Goal: Book appointment/travel/reservation

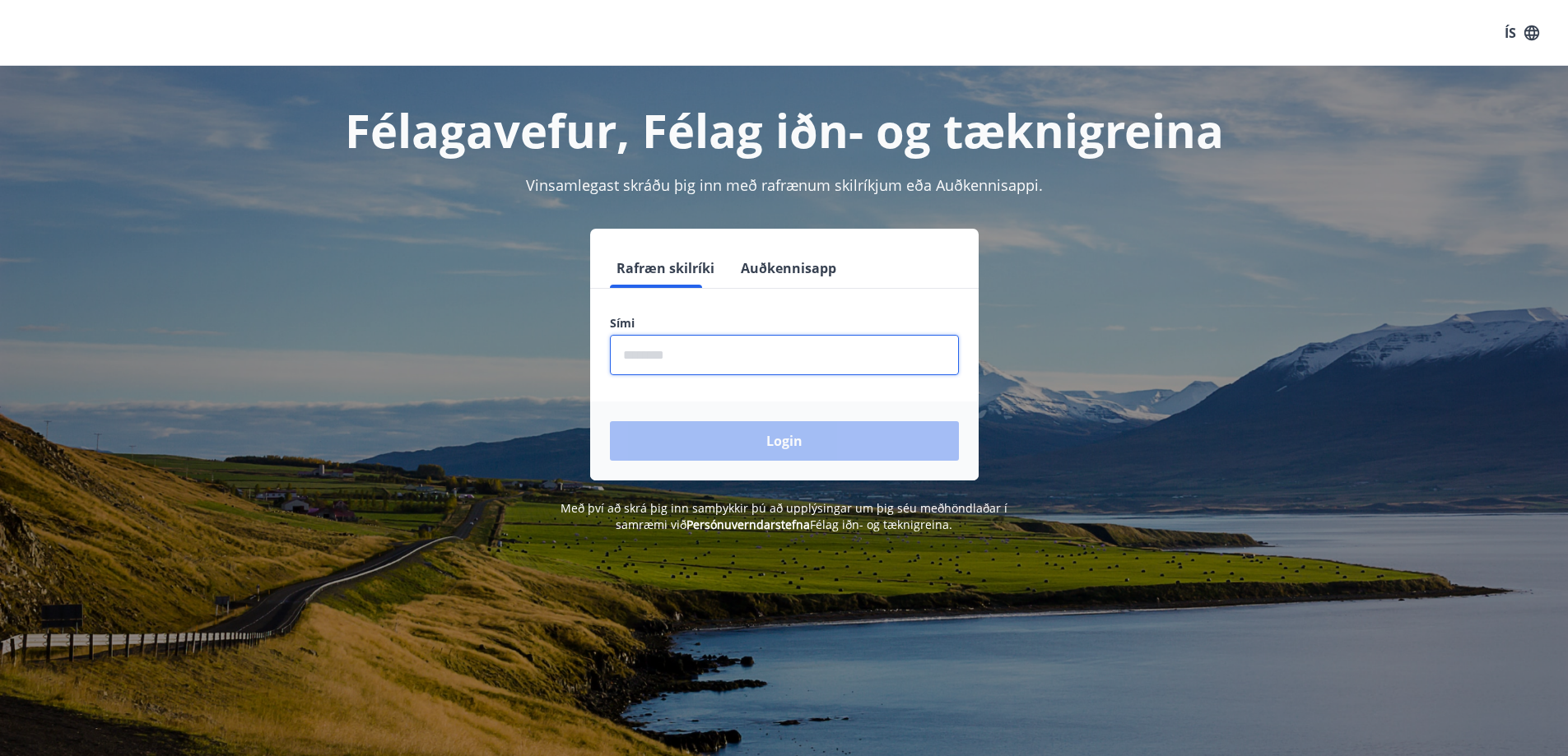
click at [698, 342] on input "phone" at bounding box center [784, 354] width 349 height 40
type input "********"
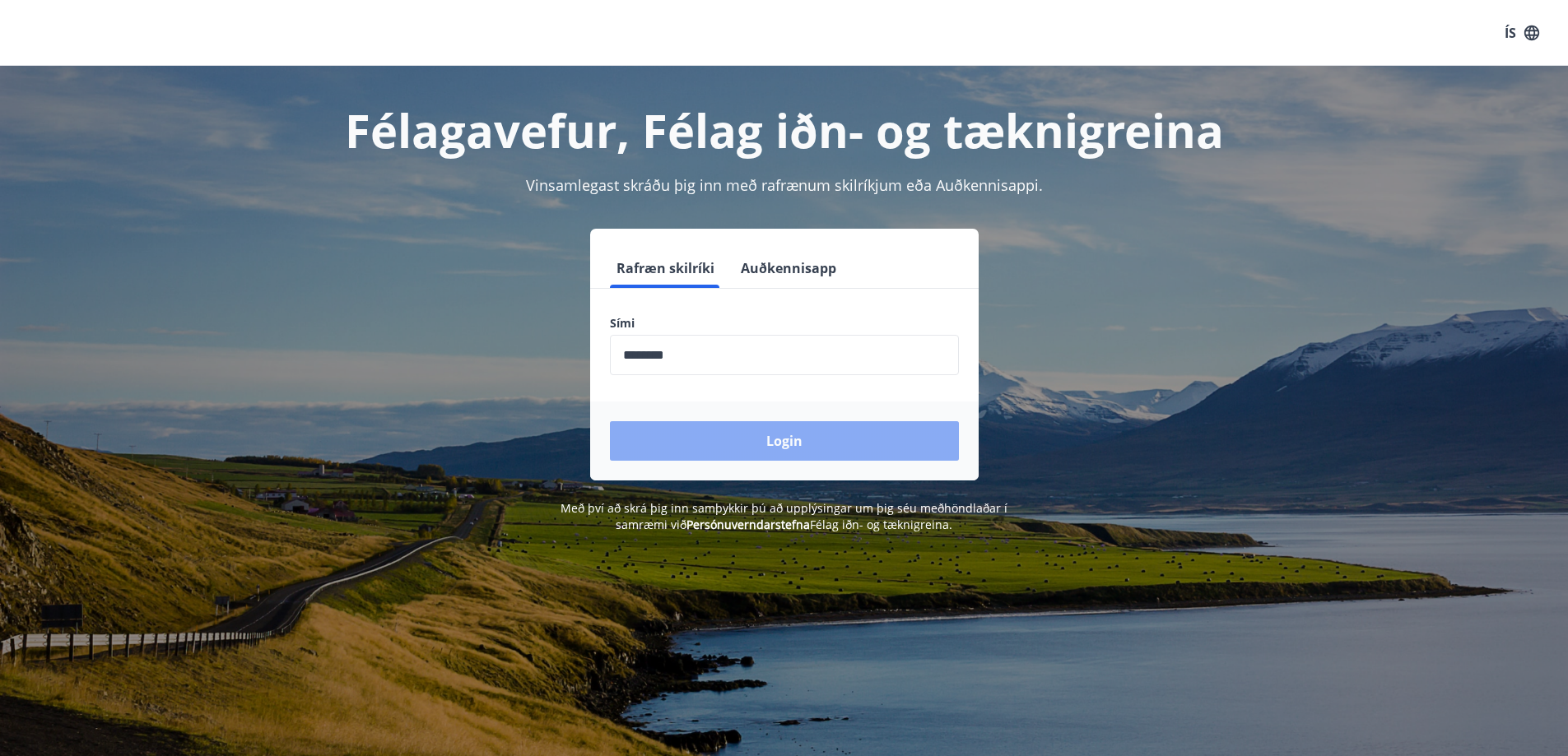
click at [724, 434] on button "Login" at bounding box center [784, 441] width 349 height 39
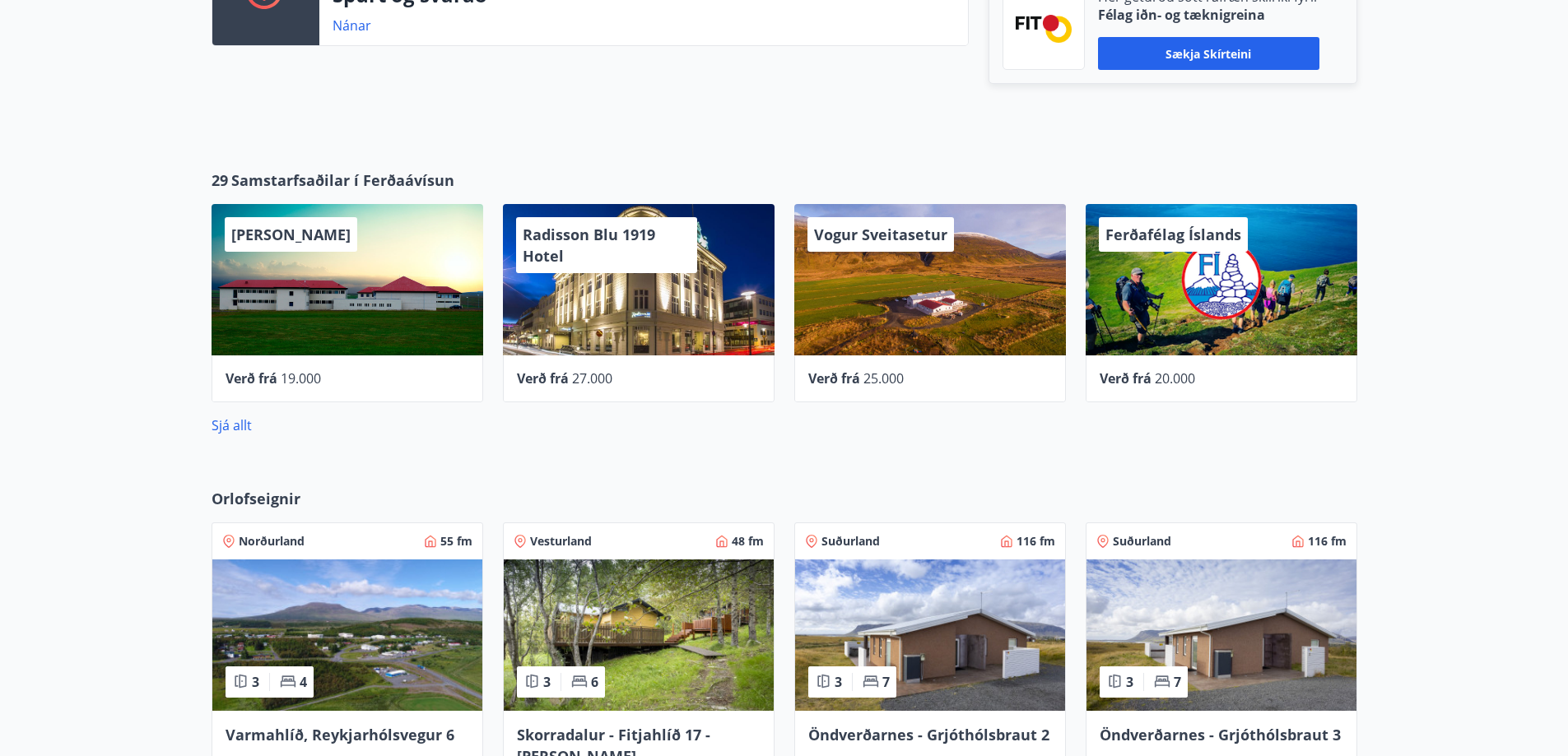
scroll to position [576, 0]
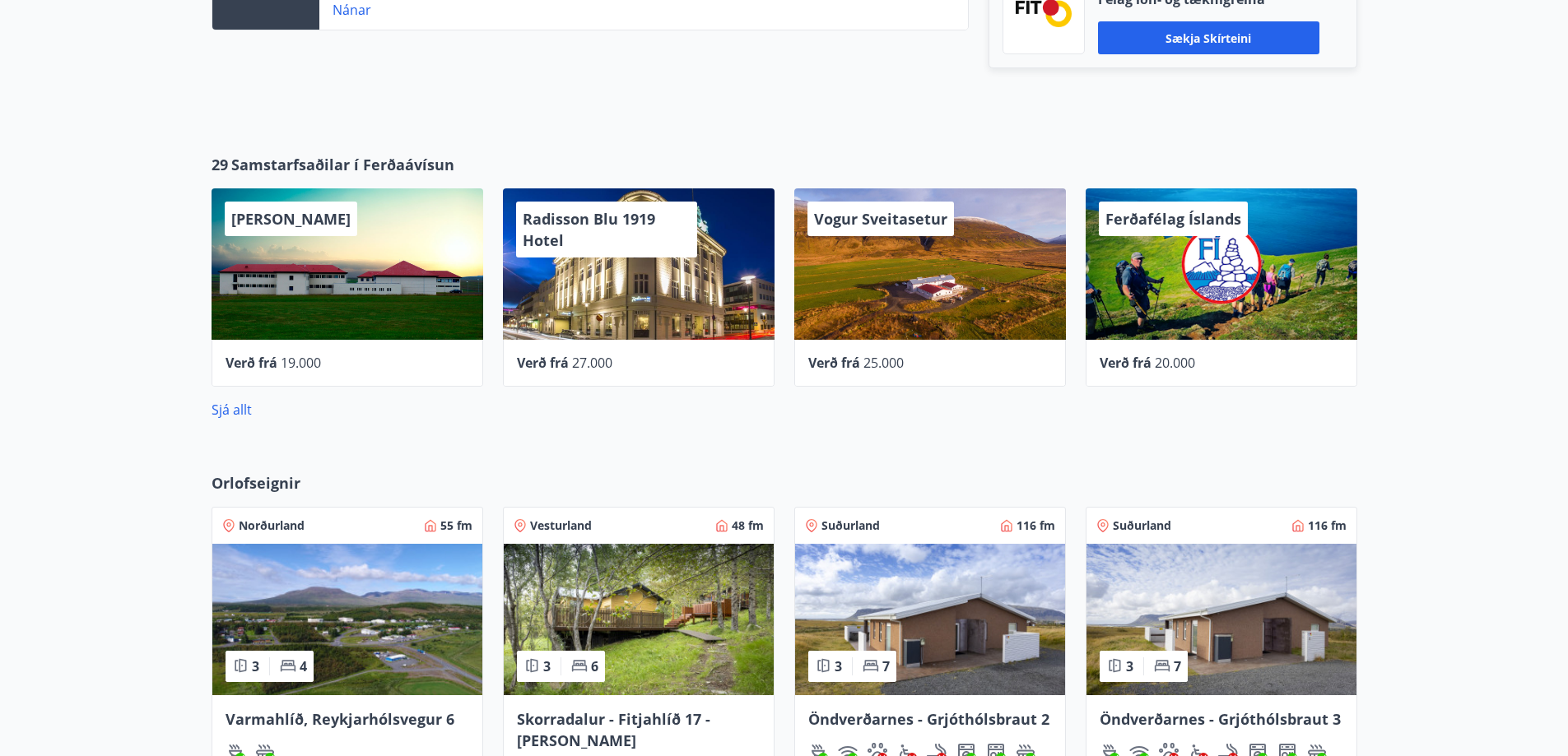
click at [726, 323] on div "Radisson Blu 1919 Hotel" at bounding box center [638, 263] width 271 height 151
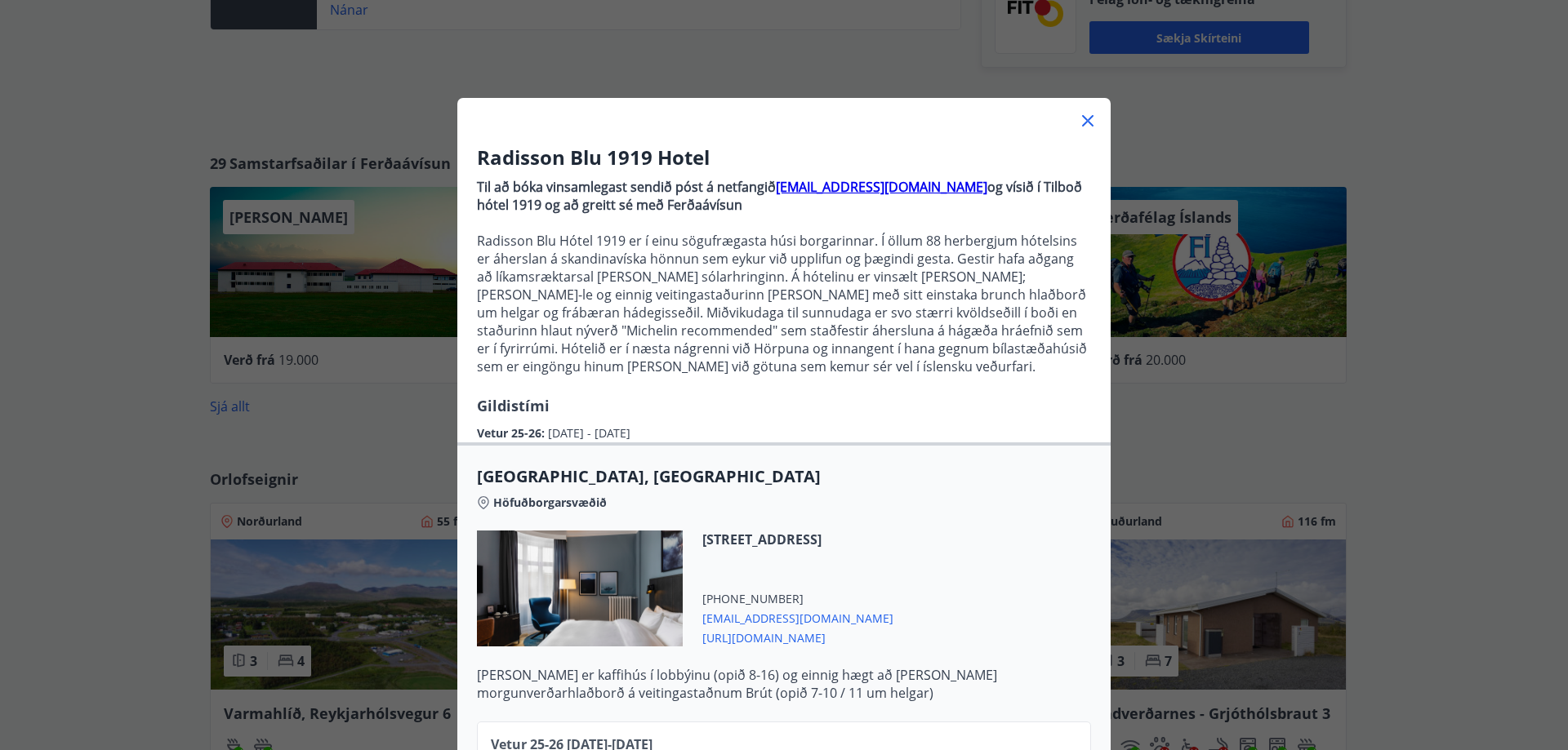
click at [110, 468] on div "Radisson Blu 1919 Hotel Til að bóka vinsamlegast sendið póst á netfangið sales.…" at bounding box center [784, 375] width 1568 height 750
click at [109, 463] on div "Radisson Blu 1919 Hotel Til að bóka vinsamlegast sendið póst á netfangið sales.…" at bounding box center [784, 375] width 1568 height 750
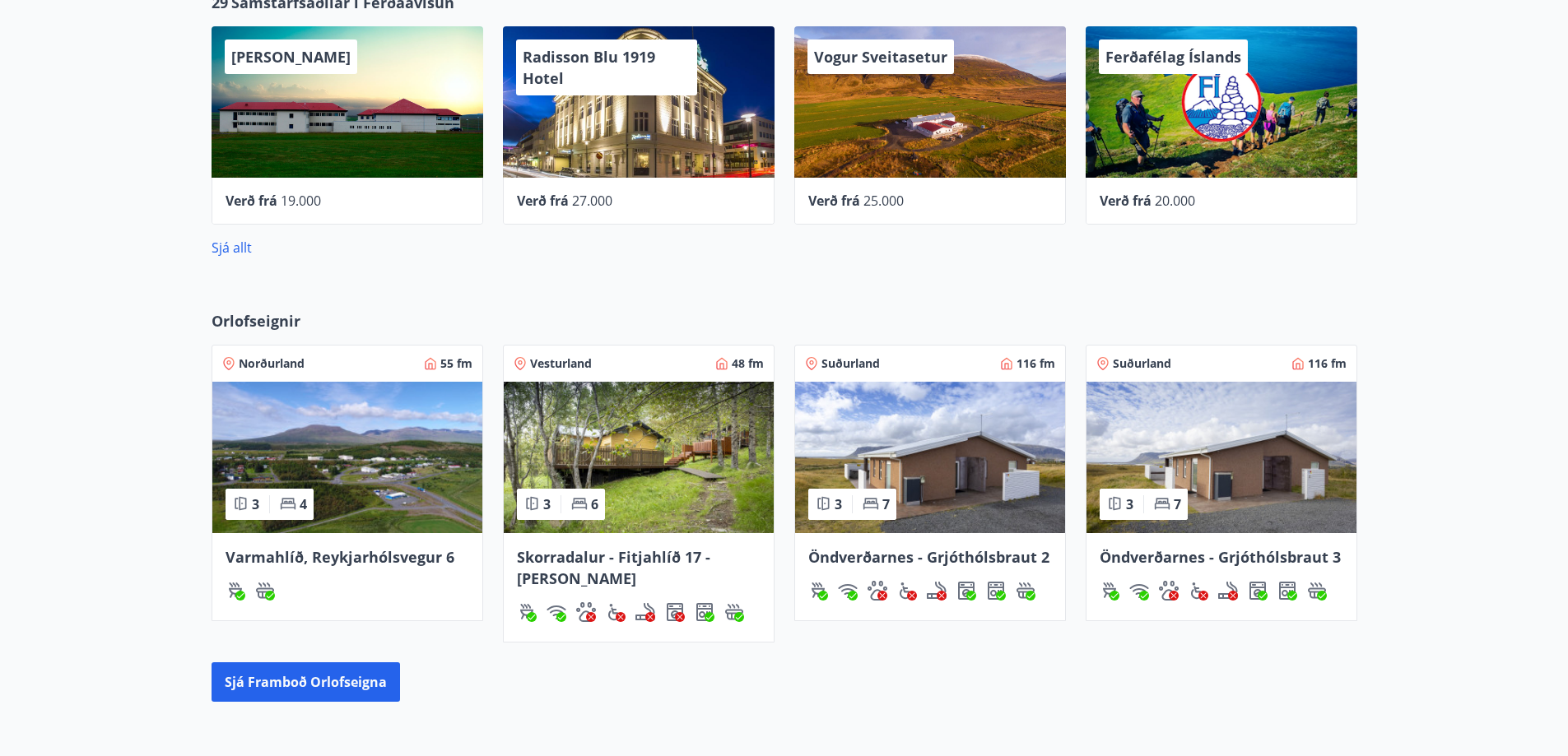
scroll to position [740, 0]
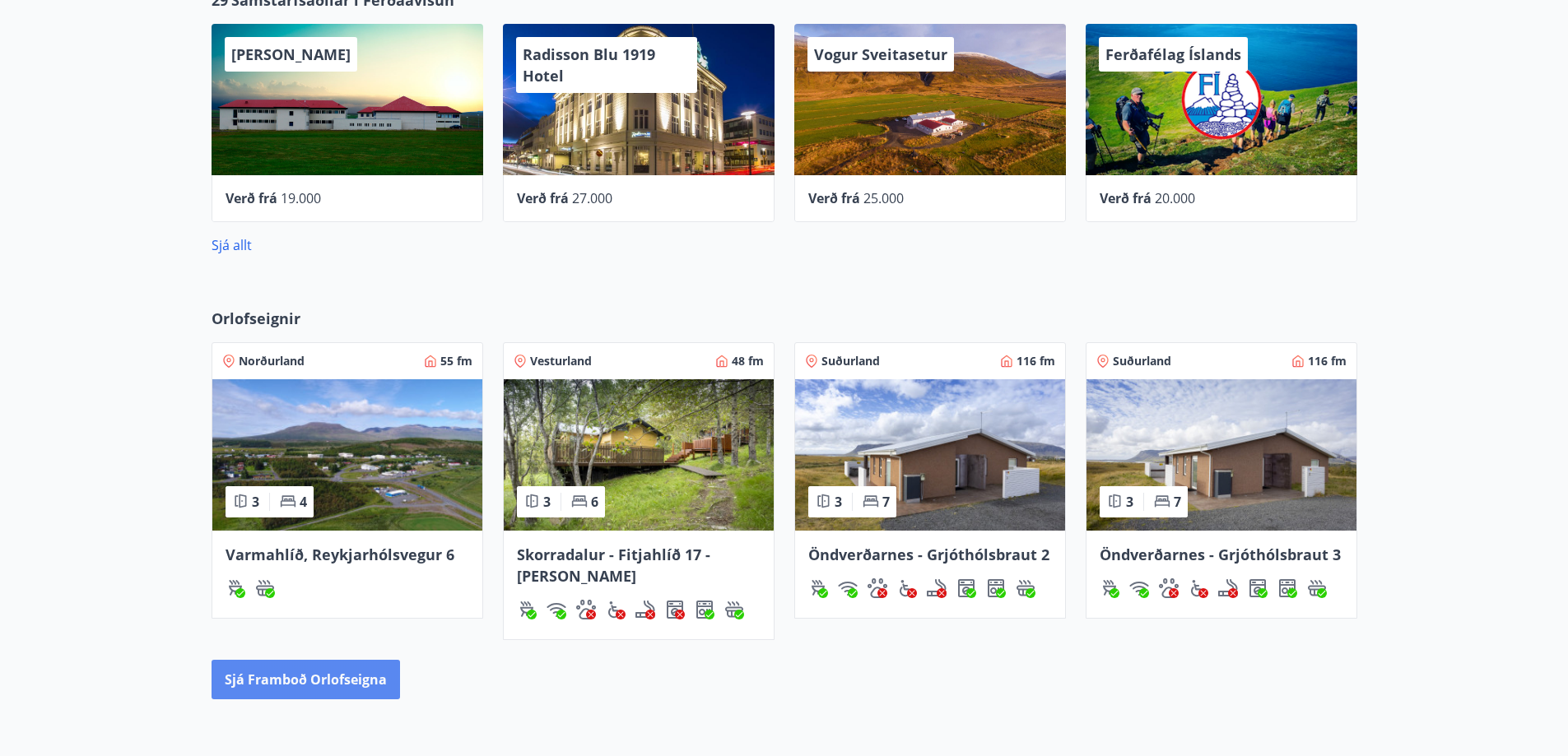
click at [323, 681] on button "Sjá framboð orlofseigna" at bounding box center [305, 679] width 188 height 39
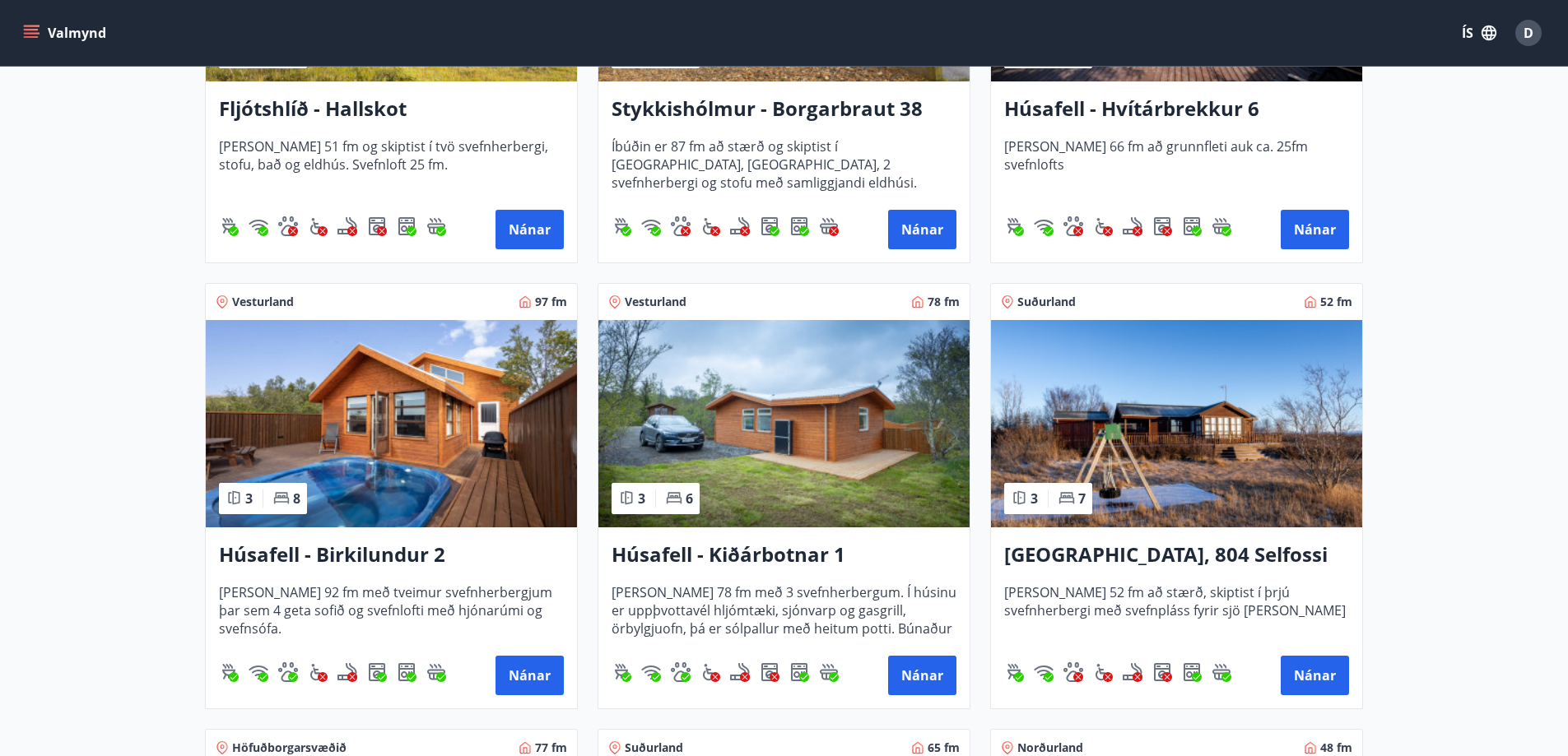
scroll to position [987, 0]
click at [560, 672] on button "Nánar" at bounding box center [530, 674] width 68 height 39
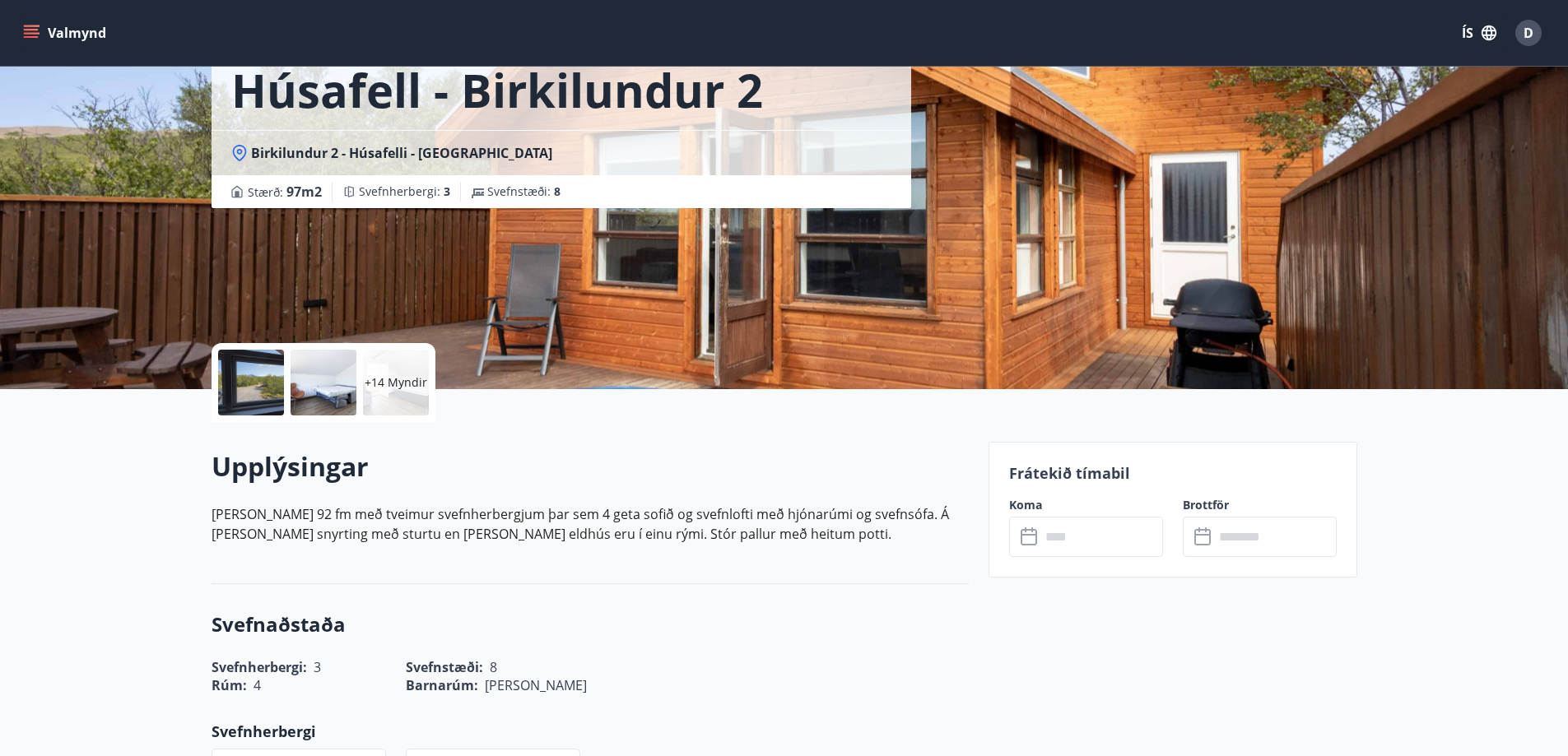
scroll to position [165, 0]
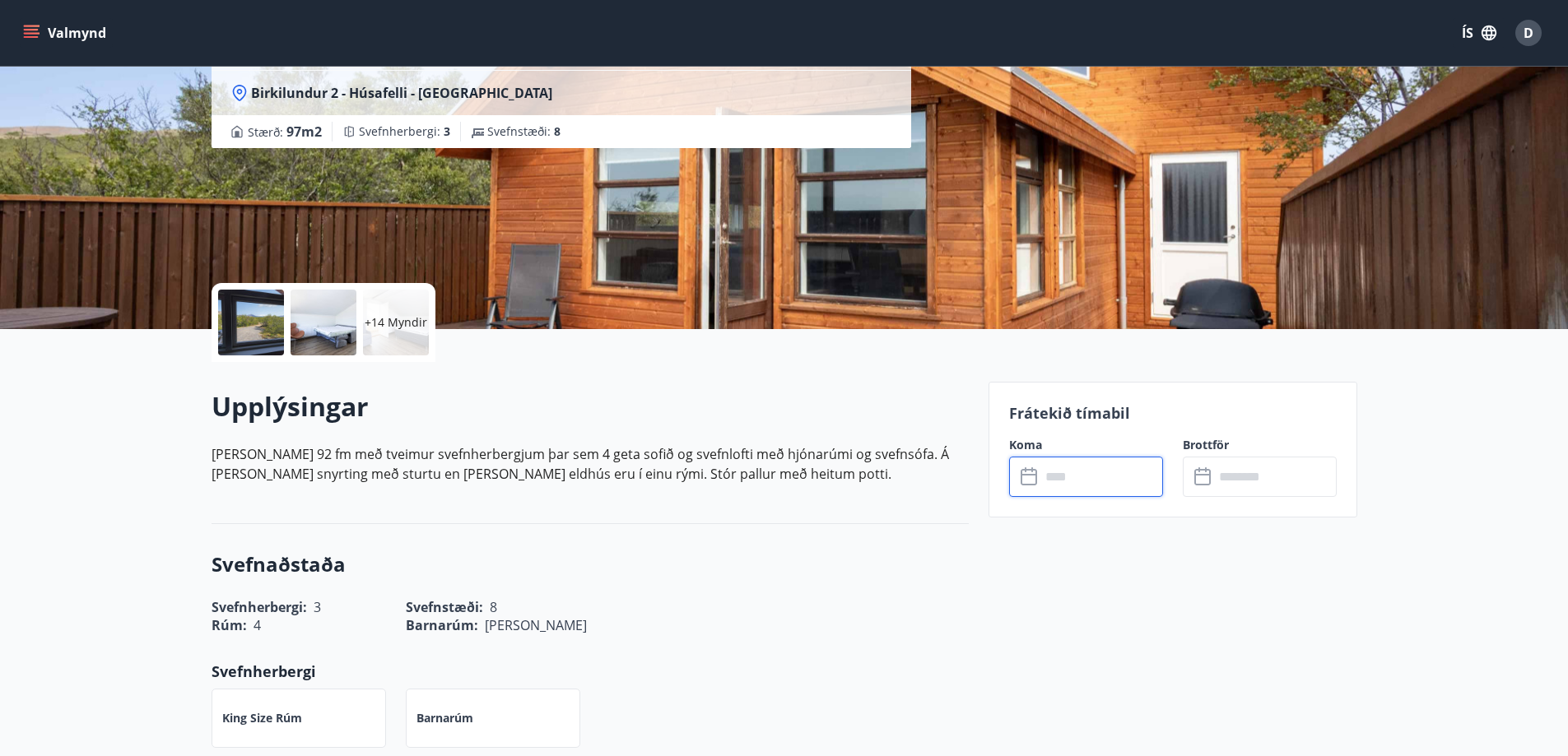
click at [1140, 483] on input "text" at bounding box center [1102, 476] width 123 height 40
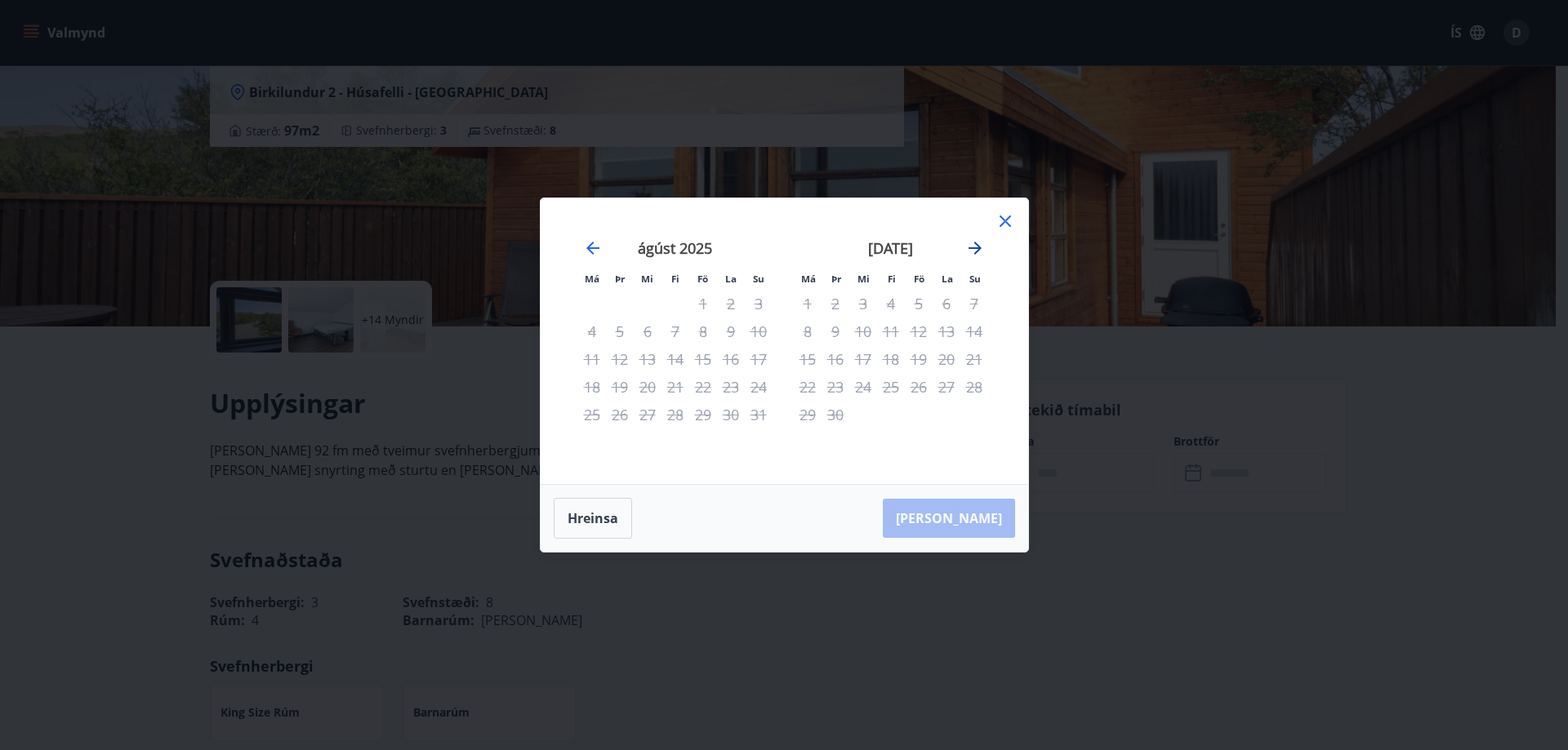
click at [983, 244] on icon "Move forward to switch to the next month." at bounding box center [975, 248] width 19 height 19
click at [859, 399] on div "24" at bounding box center [862, 386] width 28 height 28
click at [859, 389] on div "24" at bounding box center [862, 386] width 28 height 28
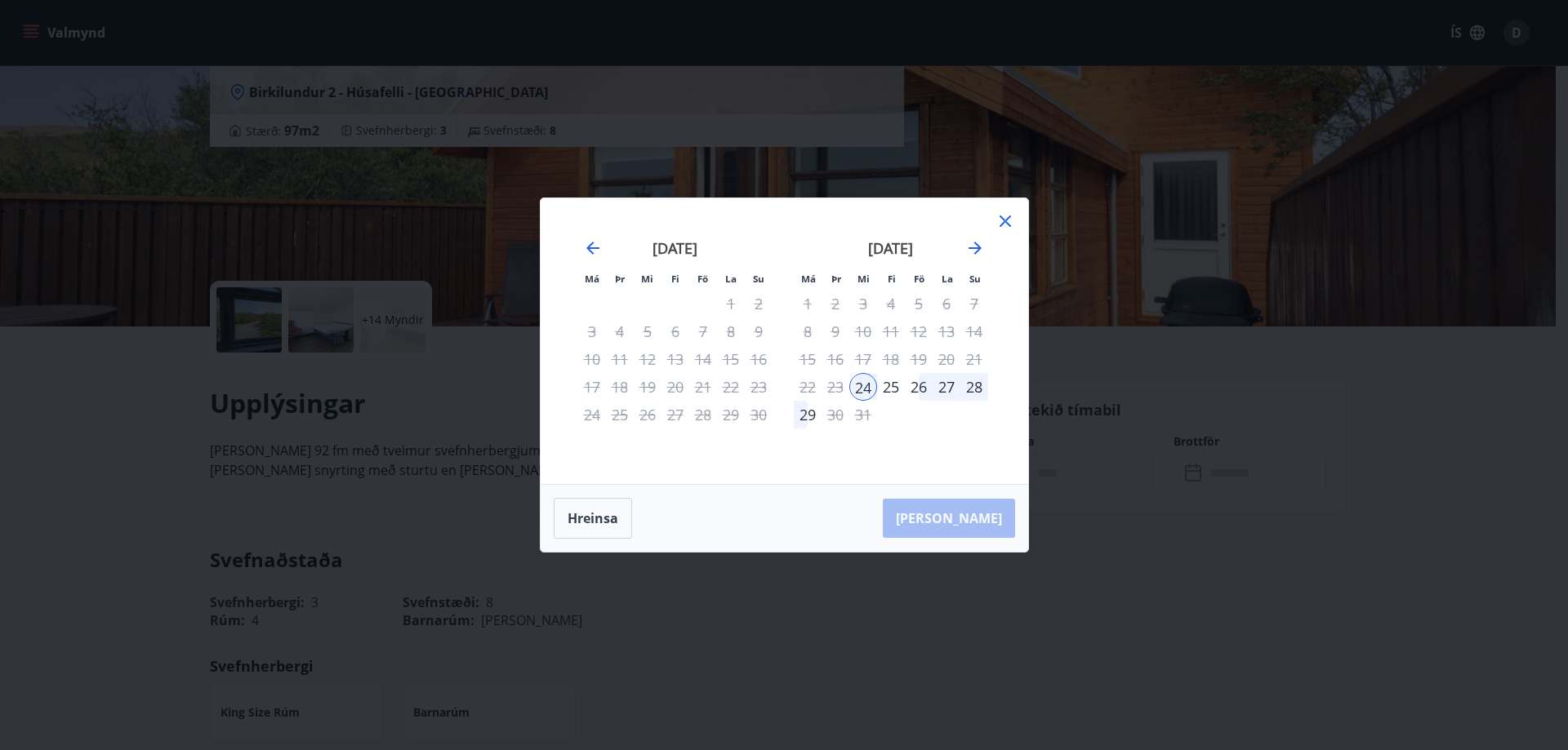
click at [813, 383] on div "22" at bounding box center [807, 386] width 28 height 28
click at [597, 525] on button "Hreinsa" at bounding box center [592, 519] width 78 height 41
click at [809, 383] on div "22" at bounding box center [807, 386] width 28 height 28
click at [818, 420] on div "29" at bounding box center [807, 414] width 28 height 28
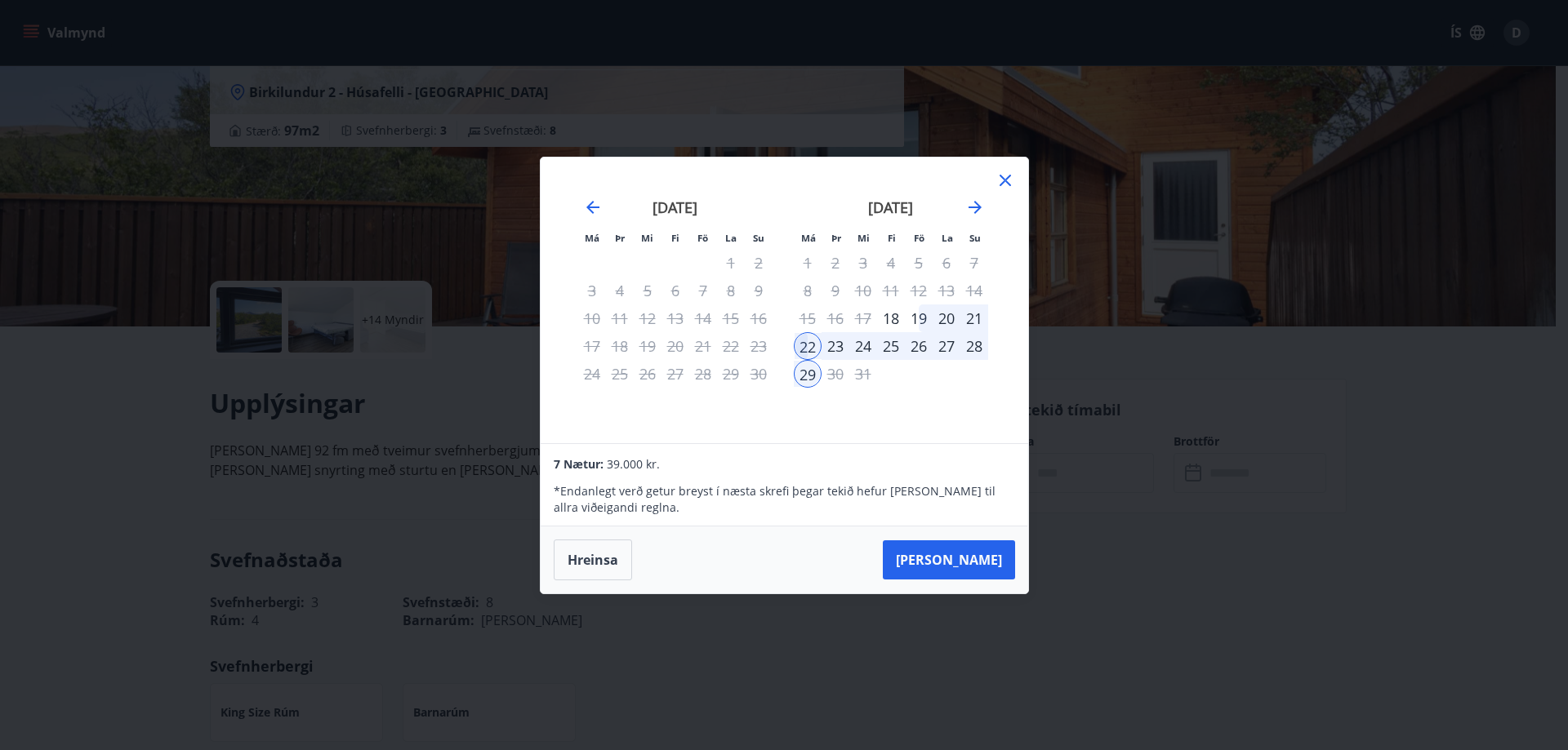
click at [1002, 181] on icon at bounding box center [1005, 180] width 19 height 19
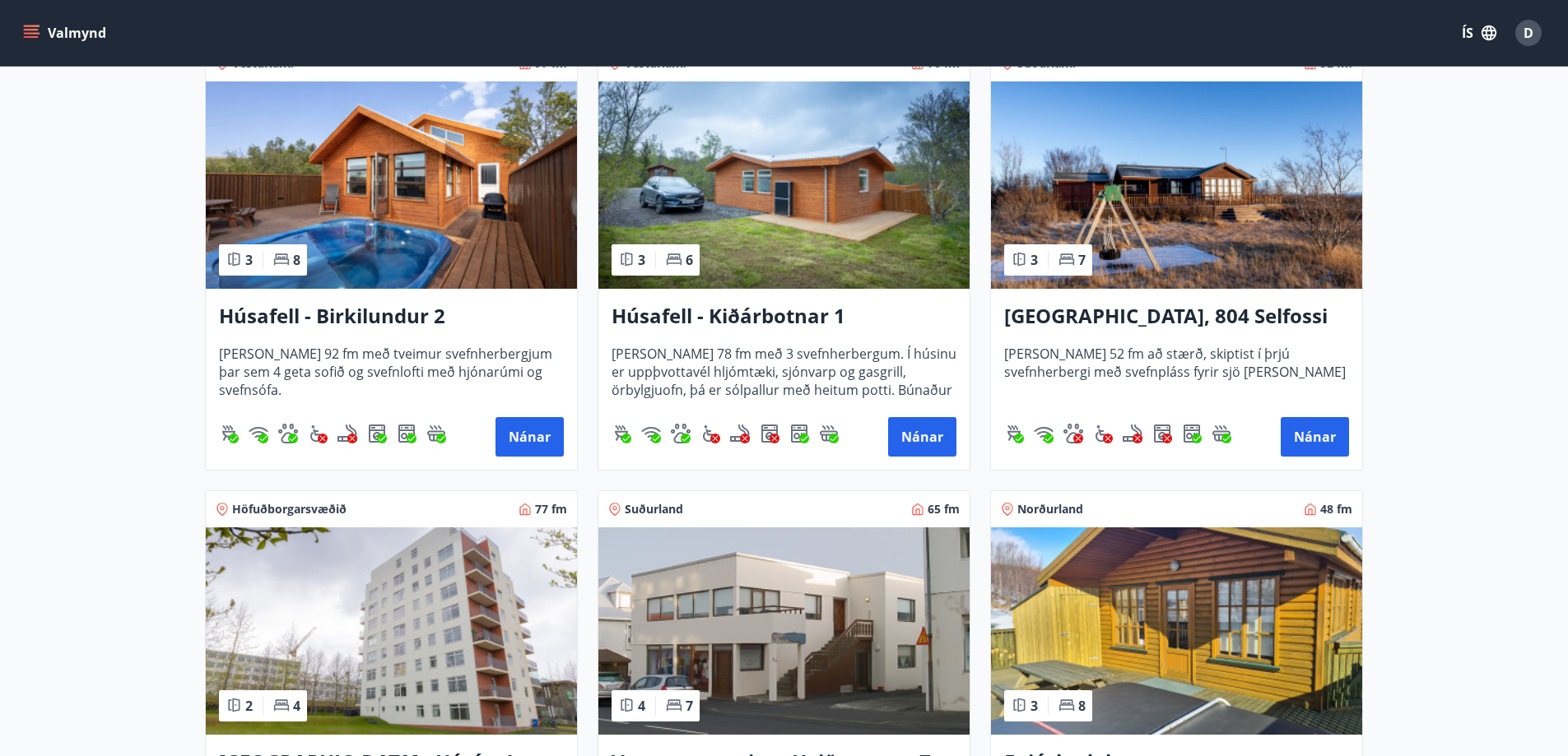
scroll to position [1234, 0]
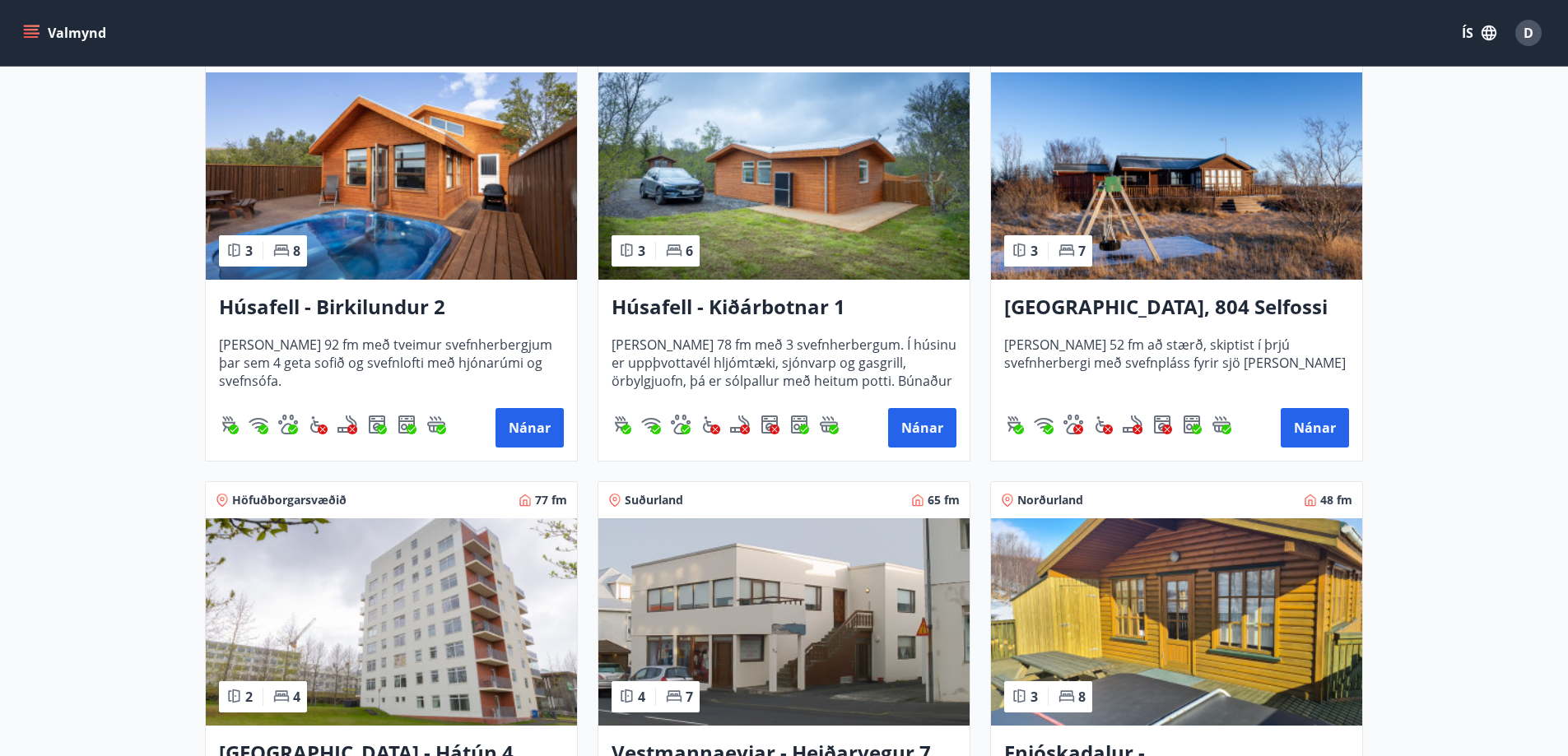
click at [1171, 310] on h3 "Stóra Hof, 804 Selfossi" at bounding box center [1176, 307] width 344 height 29
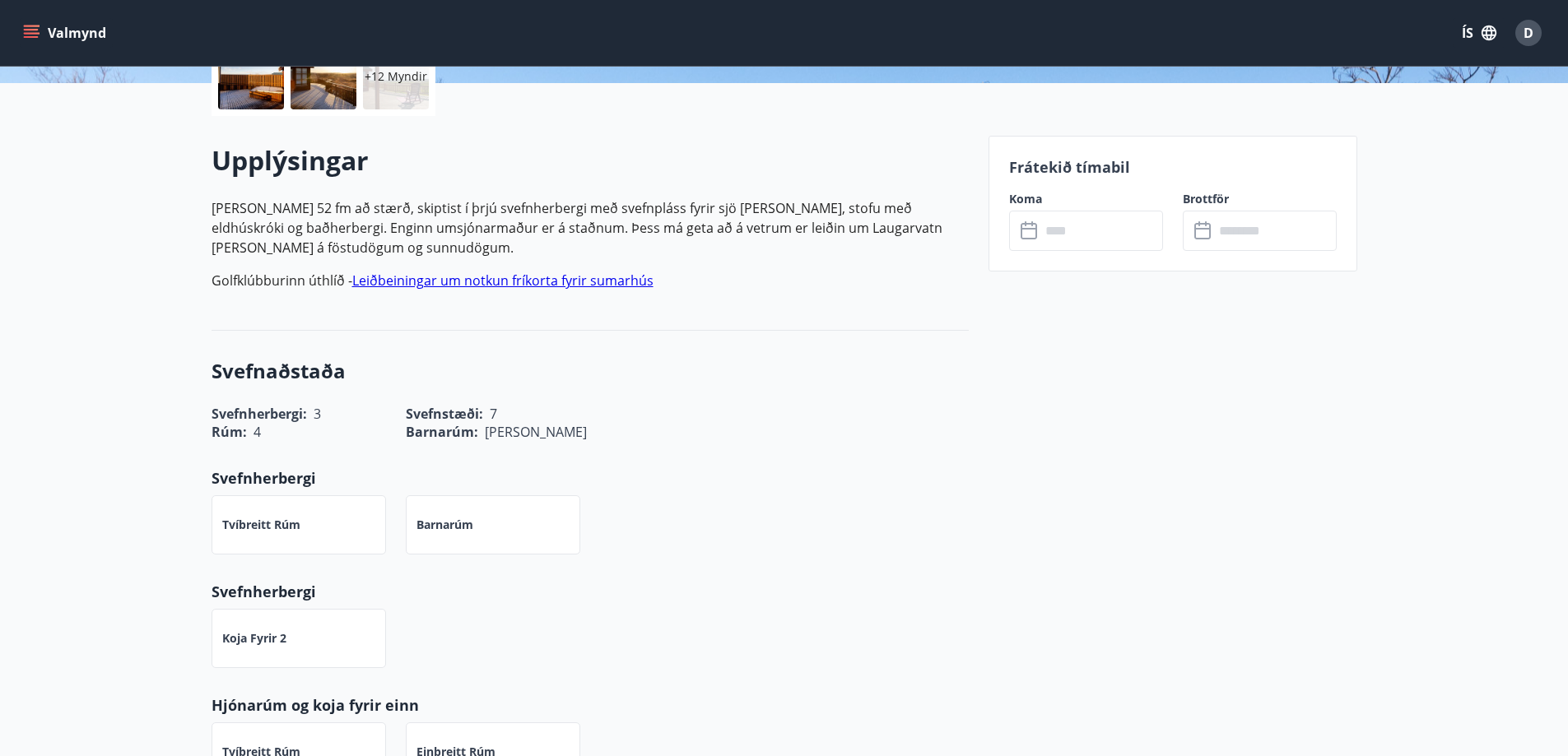
scroll to position [412, 0]
click at [1061, 232] on input "text" at bounding box center [1102, 229] width 123 height 40
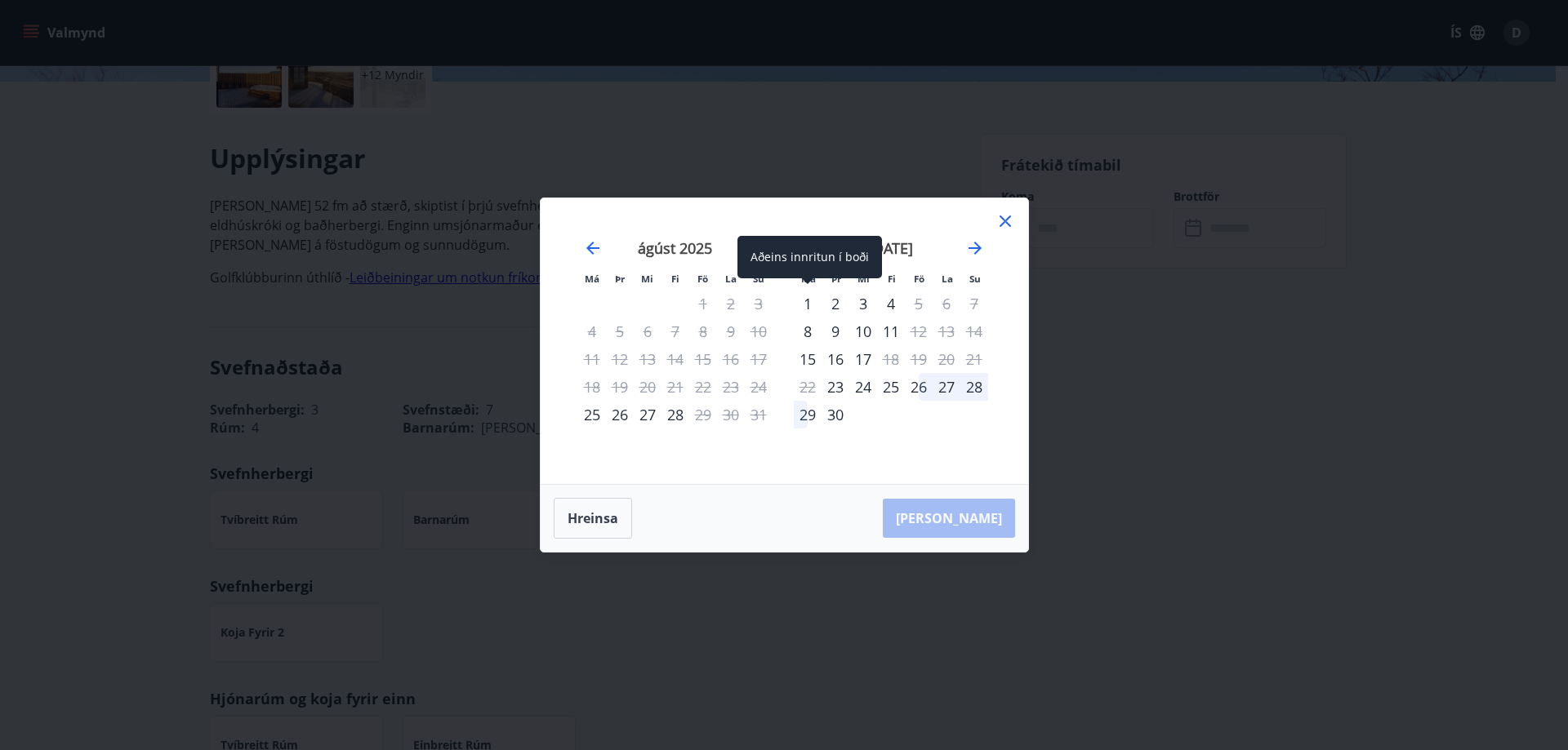
click at [809, 301] on div "1" at bounding box center [807, 303] width 28 height 28
click at [585, 516] on button "Hreinsa" at bounding box center [592, 519] width 78 height 41
click at [981, 250] on icon "Move forward to switch to the next month." at bounding box center [975, 248] width 19 height 19
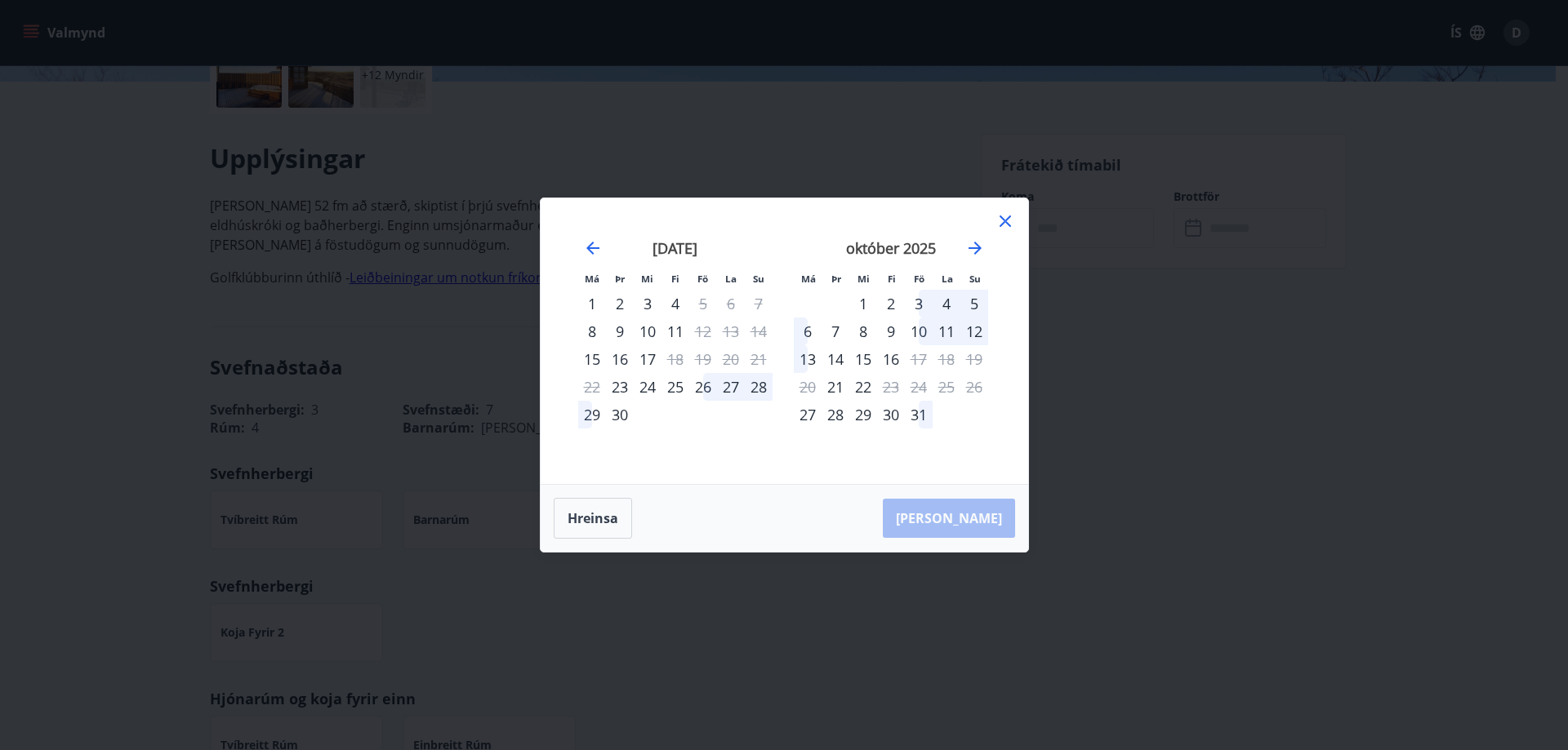
click at [859, 295] on div "1" at bounding box center [862, 303] width 28 height 28
click at [806, 338] on div "6" at bounding box center [807, 331] width 28 height 28
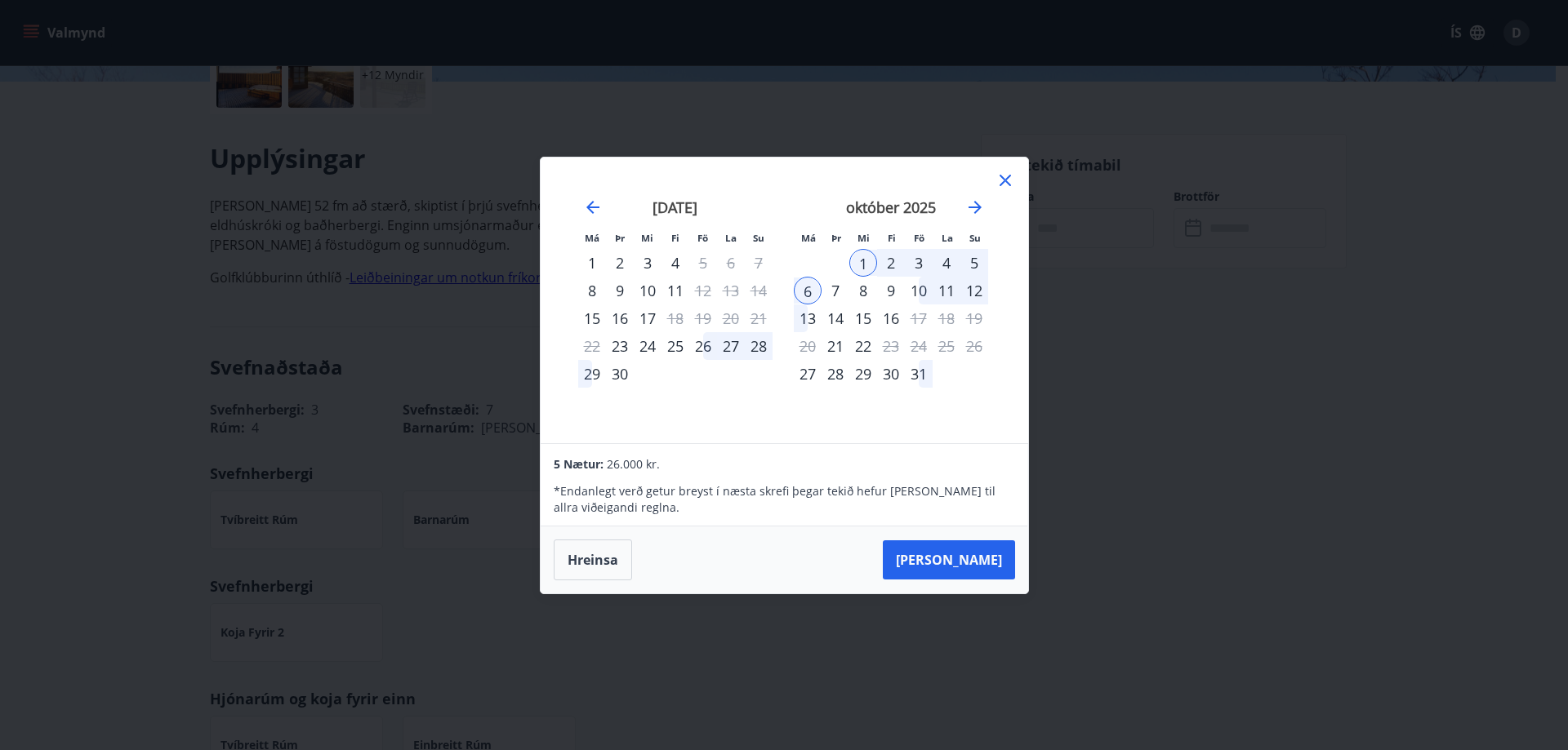
click at [855, 287] on div "8" at bounding box center [862, 290] width 28 height 28
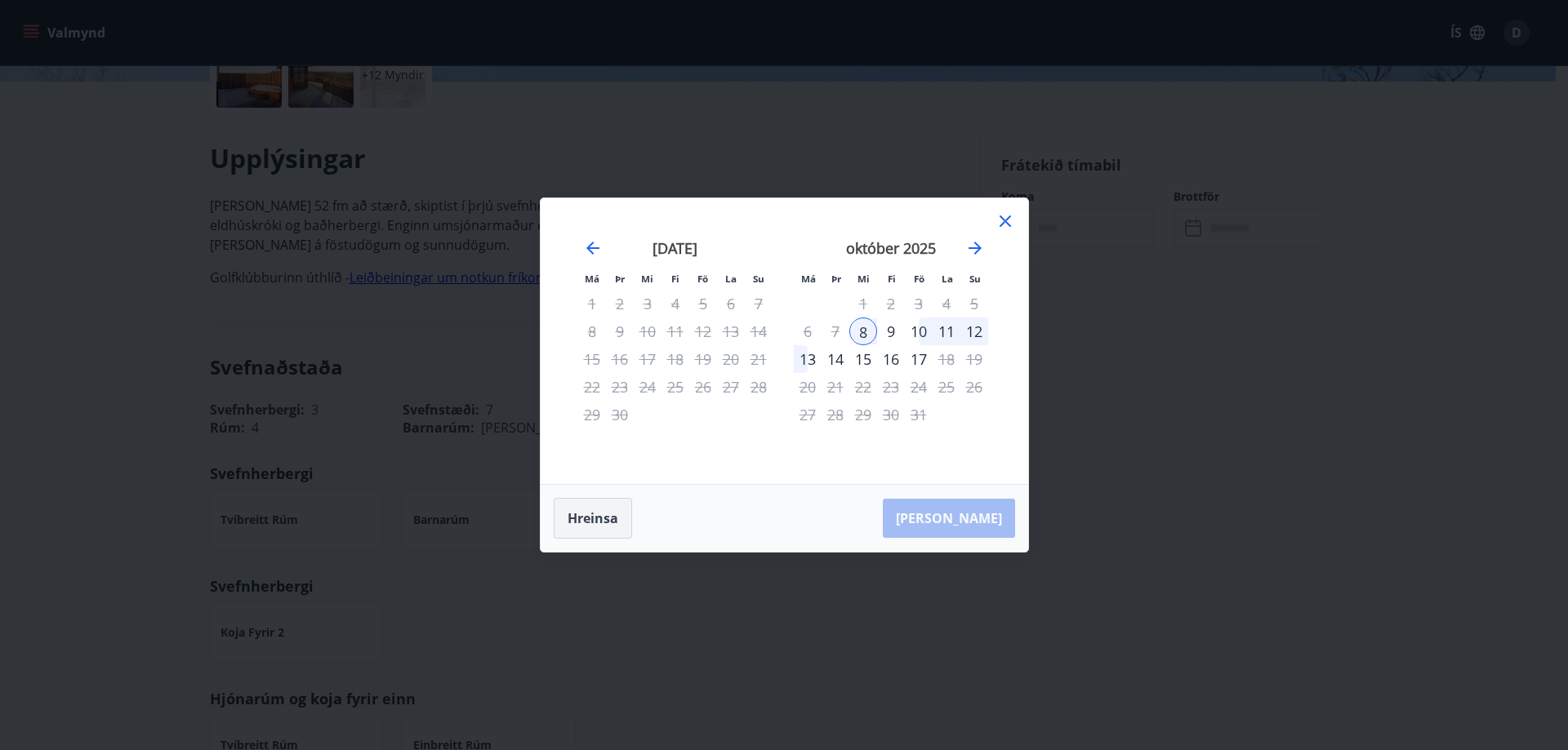
click at [565, 527] on button "Hreinsa" at bounding box center [592, 519] width 78 height 41
click at [859, 310] on div "1" at bounding box center [862, 303] width 28 height 28
click at [856, 328] on div "8" at bounding box center [862, 331] width 28 height 28
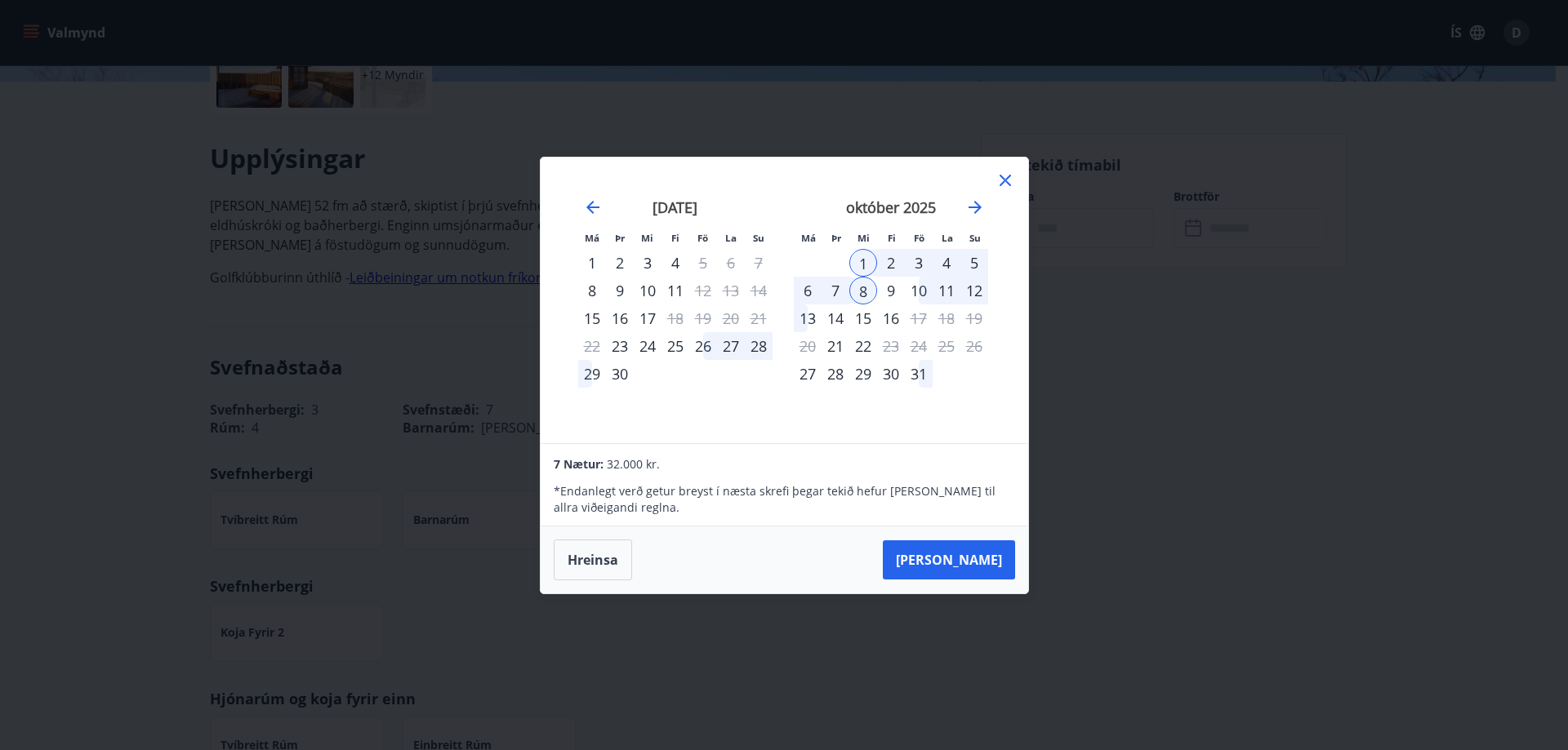
click at [1003, 174] on icon at bounding box center [1005, 180] width 19 height 19
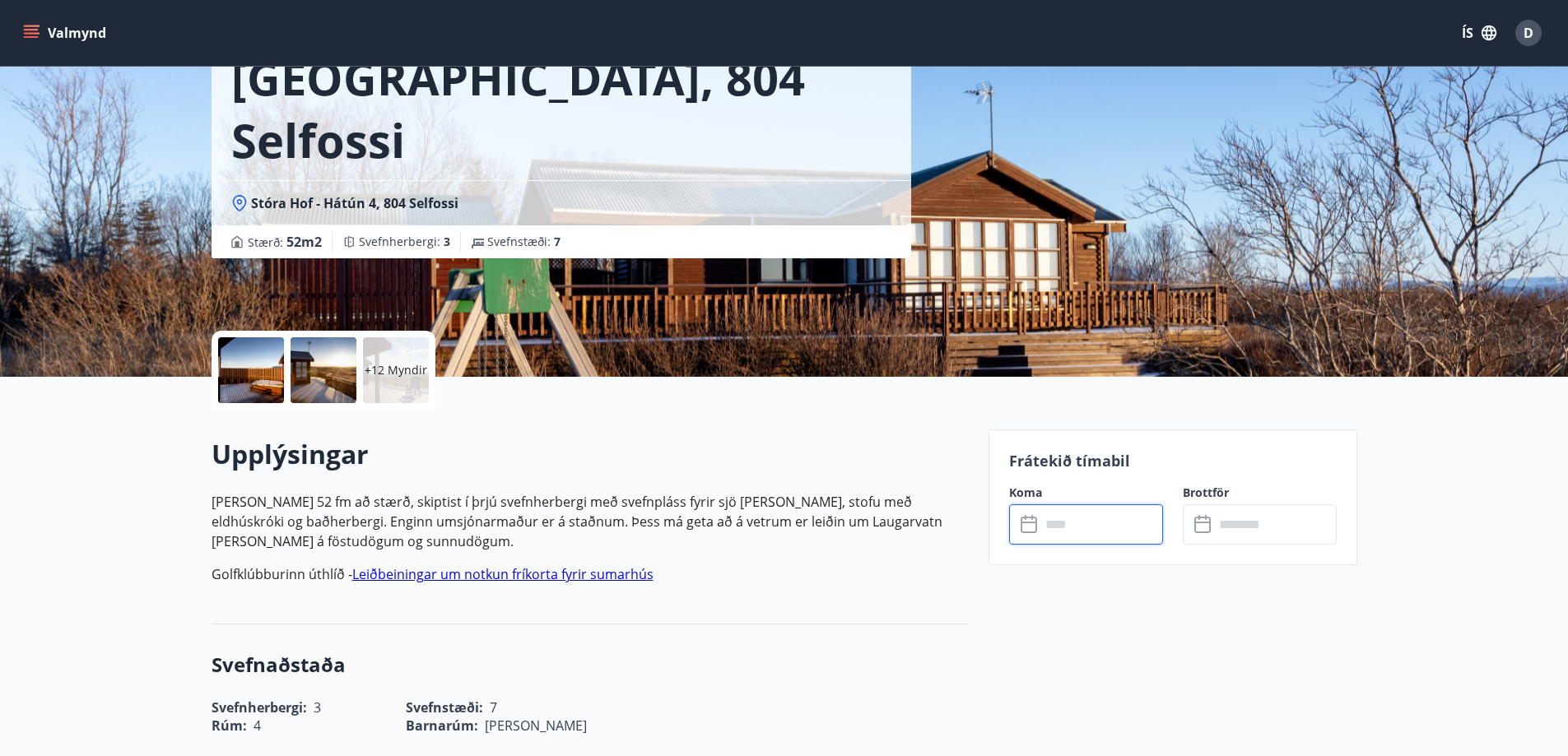
scroll to position [82, 0]
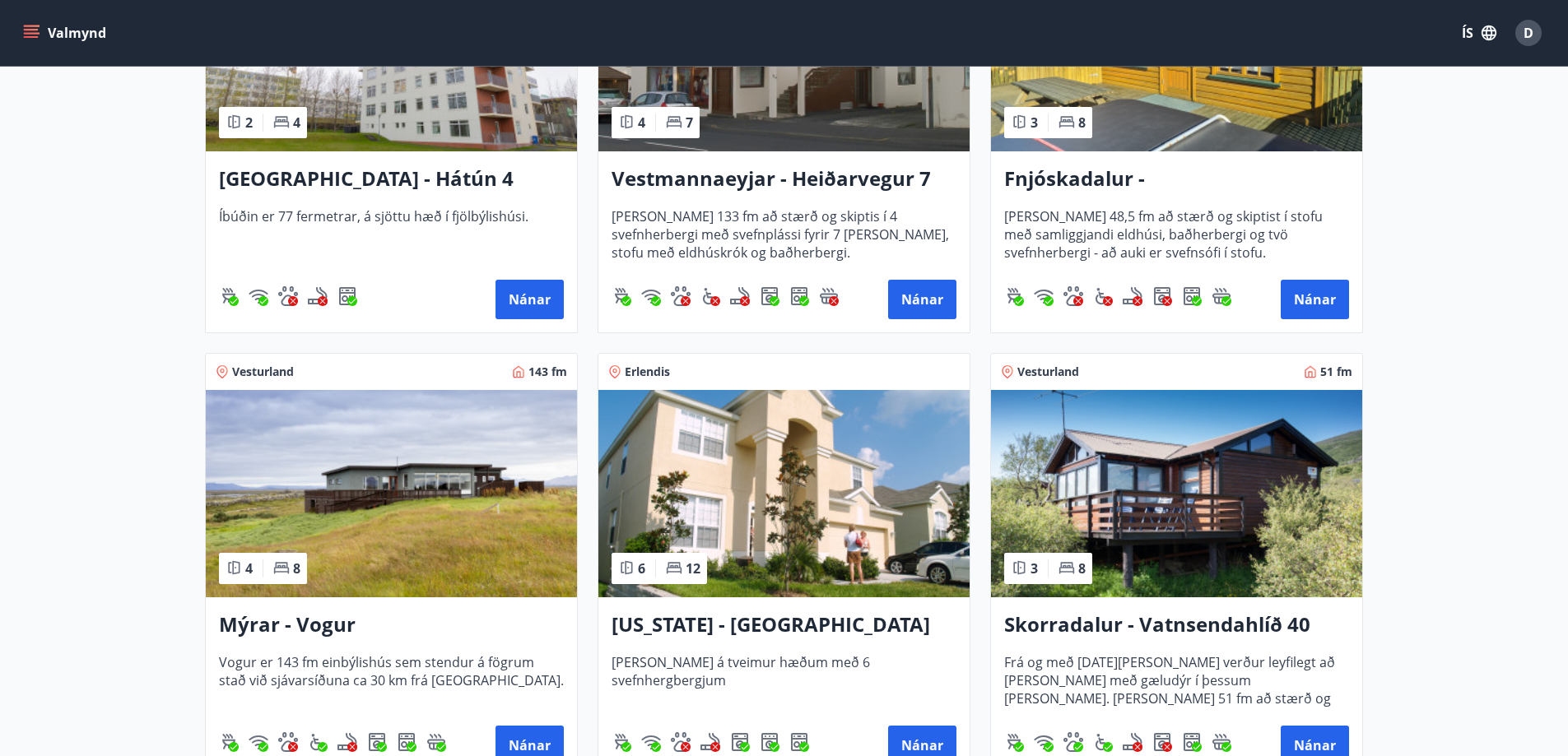
scroll to position [1892, 0]
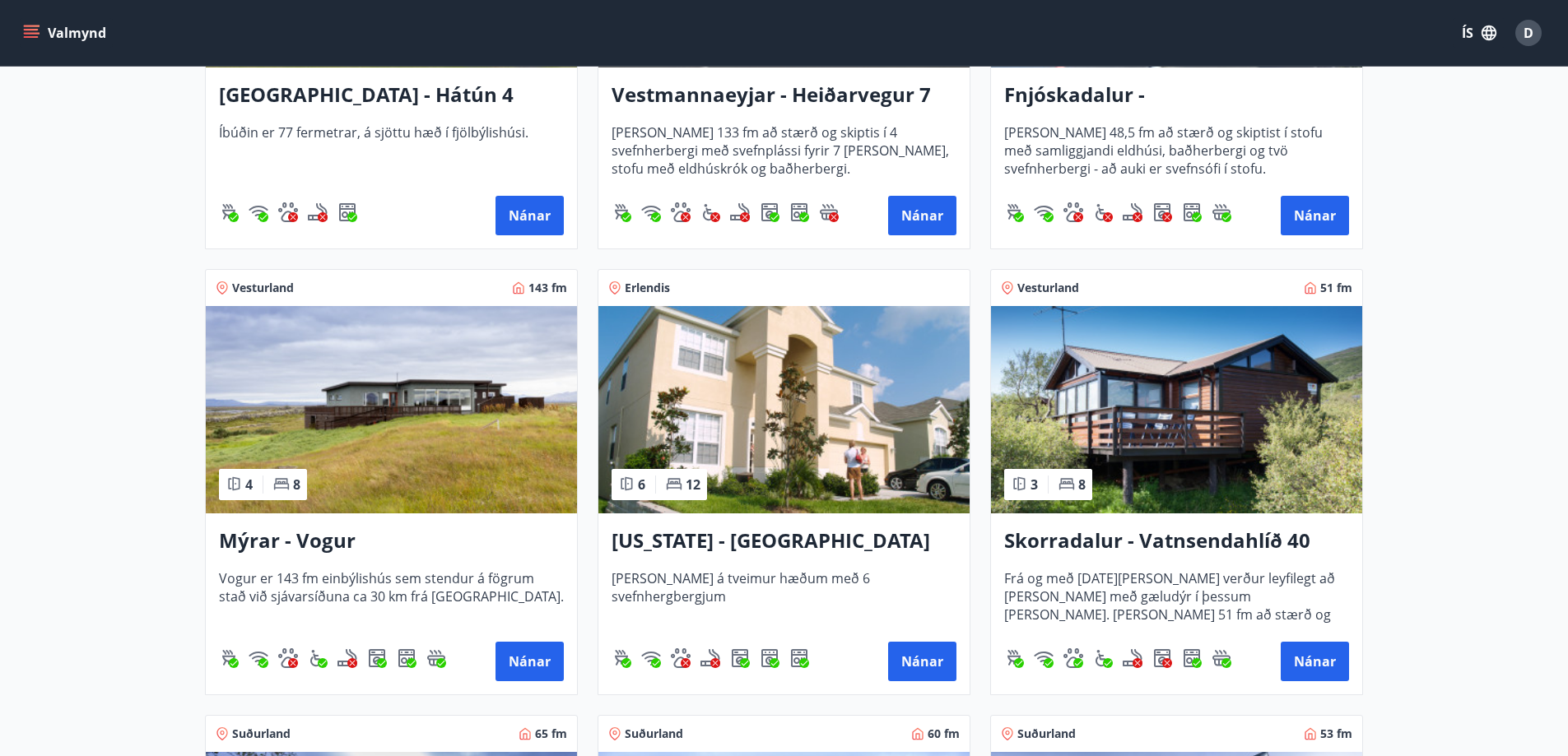
click at [843, 549] on h3 "Florida - Orlando" at bounding box center [784, 541] width 344 height 29
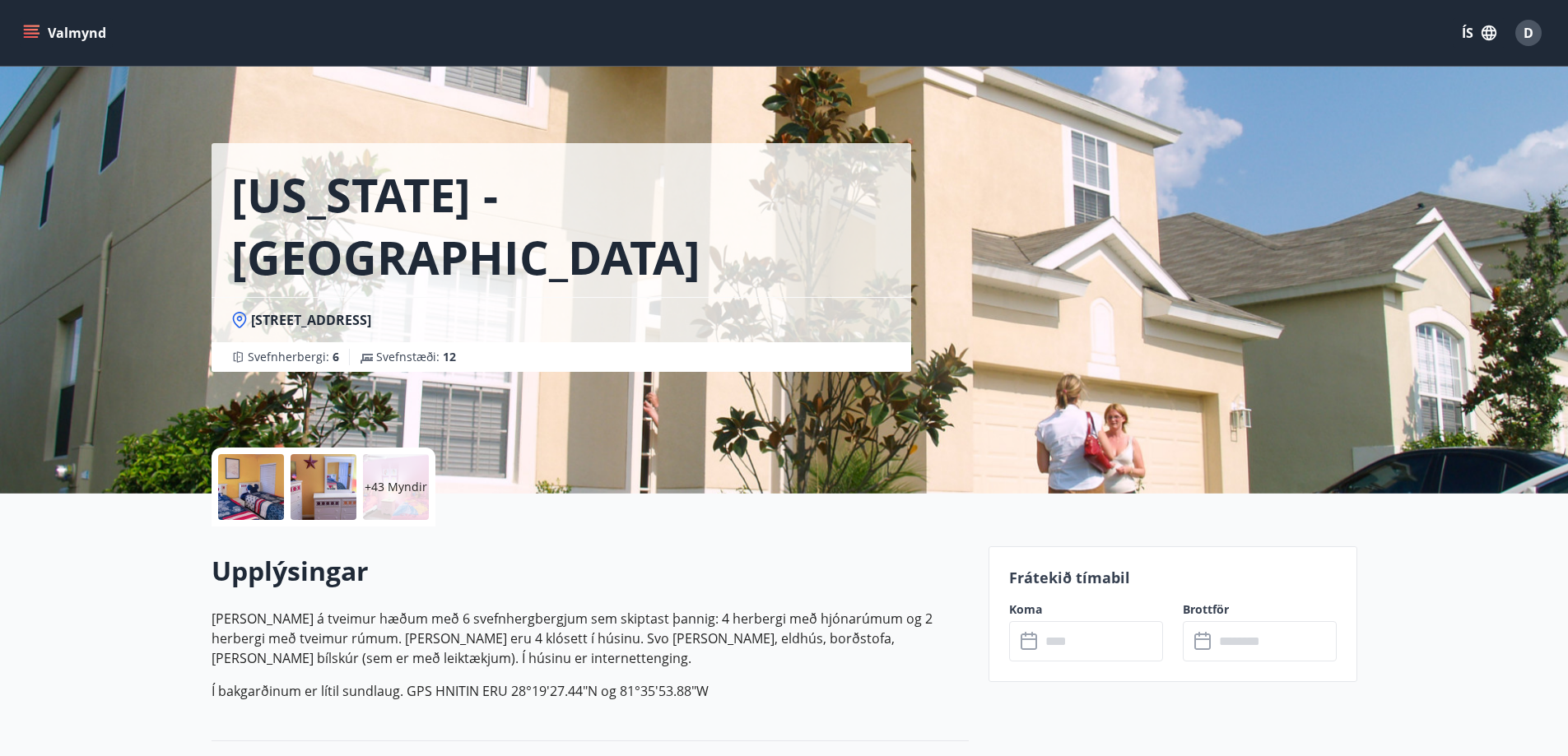
click at [1080, 679] on div "Frátekið tímabil Koma ​ ​ Brottför ​ ​" at bounding box center [1173, 614] width 369 height 136
click at [1080, 634] on input "text" at bounding box center [1102, 641] width 123 height 40
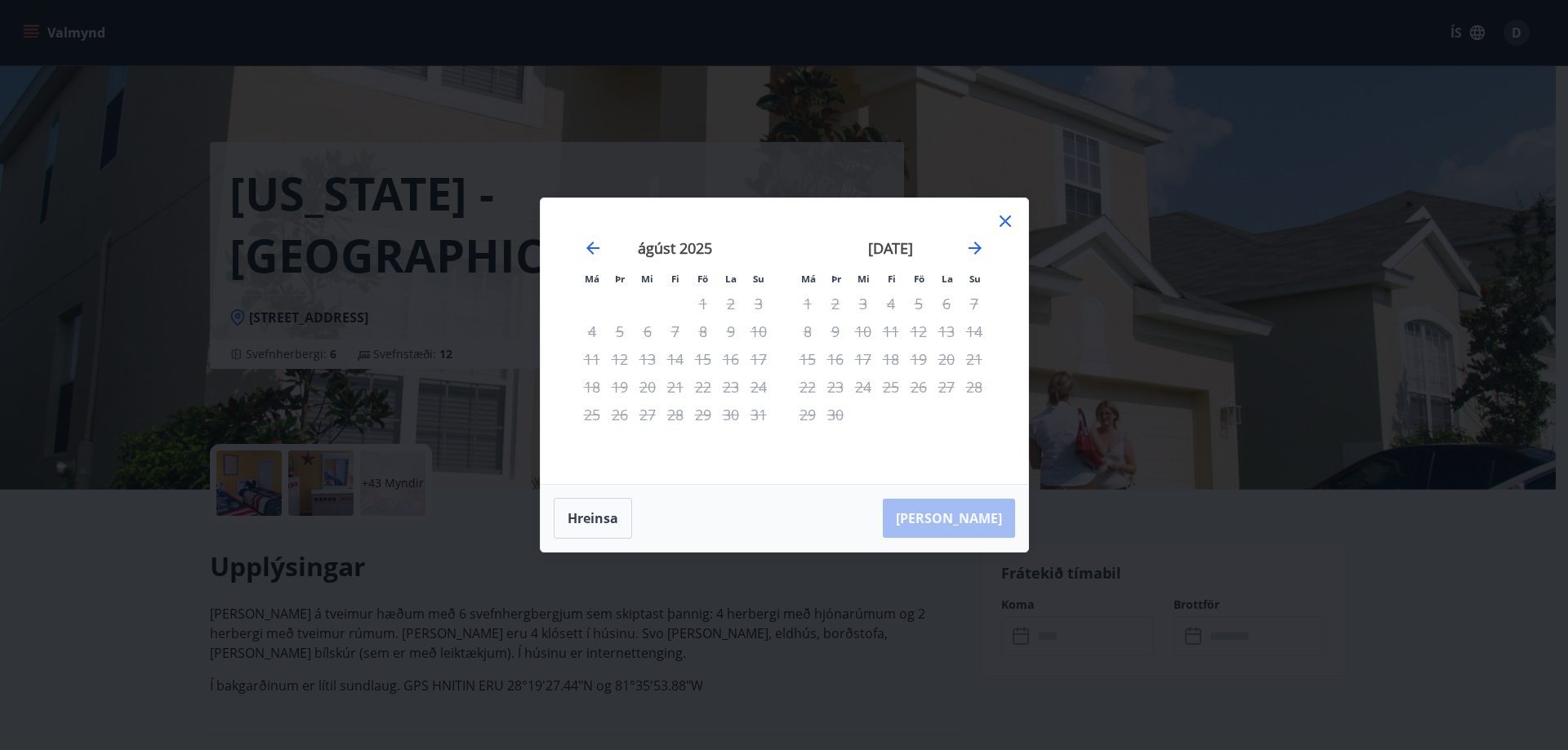
click at [978, 263] on div "september 2025" at bounding box center [890, 254] width 195 height 72
click at [957, 248] on div "september 2025" at bounding box center [890, 254] width 195 height 72
click at [973, 252] on icon "Move forward to switch to the next month." at bounding box center [975, 248] width 19 height 19
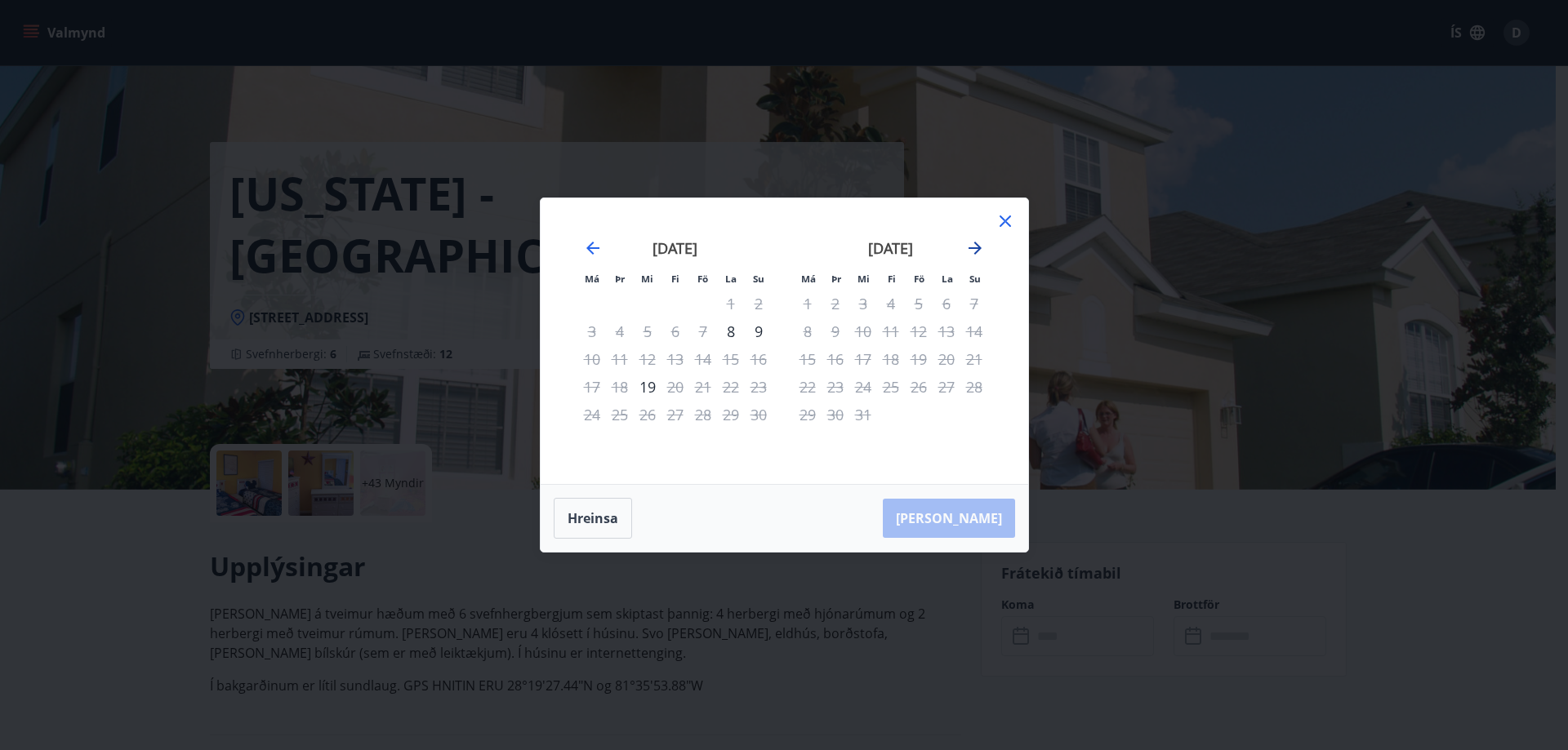
click at [973, 252] on icon "Move forward to switch to the next month." at bounding box center [975, 248] width 19 height 19
click at [905, 394] on div "23" at bounding box center [919, 386] width 28 height 28
click at [905, 418] on div "30" at bounding box center [919, 414] width 28 height 28
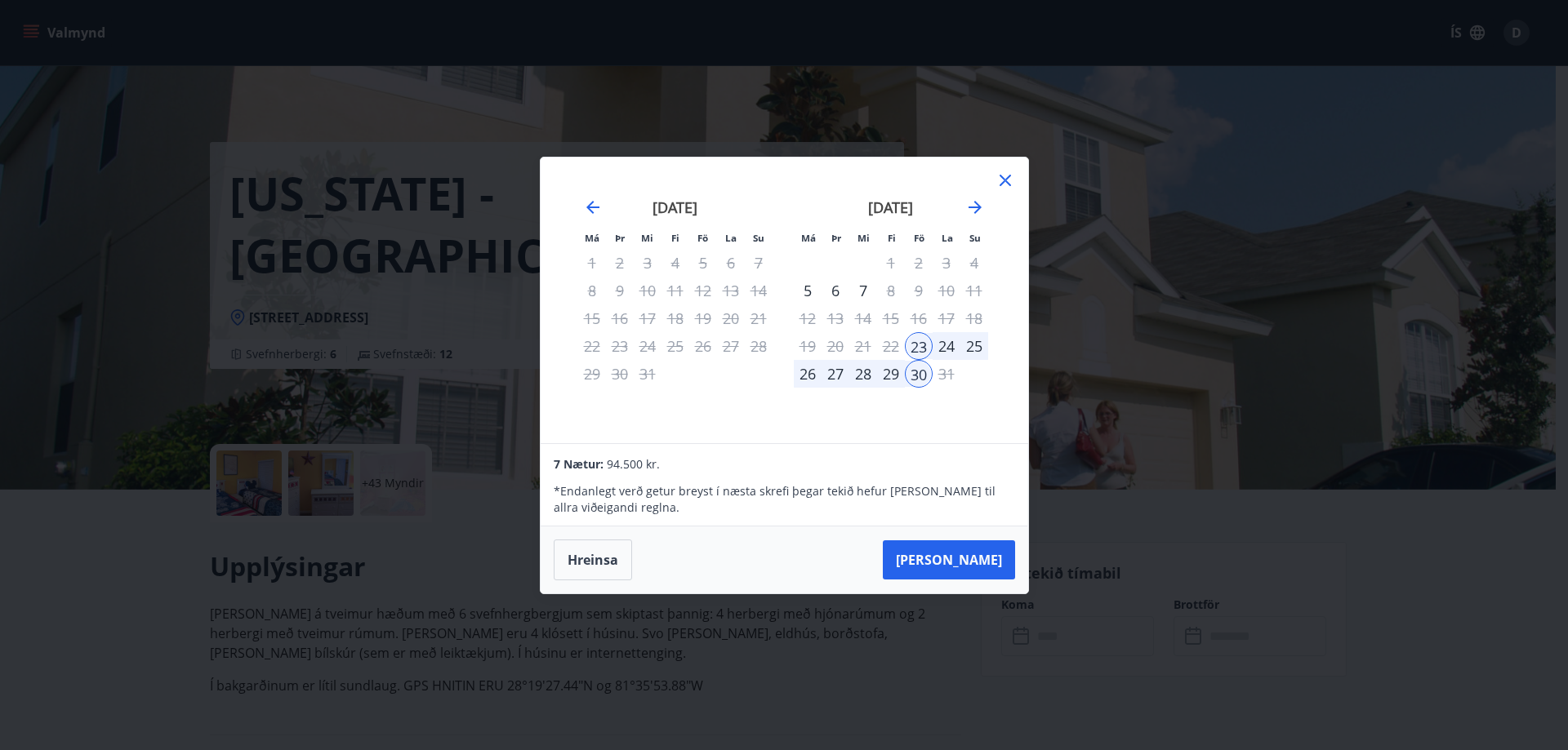
click at [1011, 183] on icon at bounding box center [1005, 180] width 19 height 19
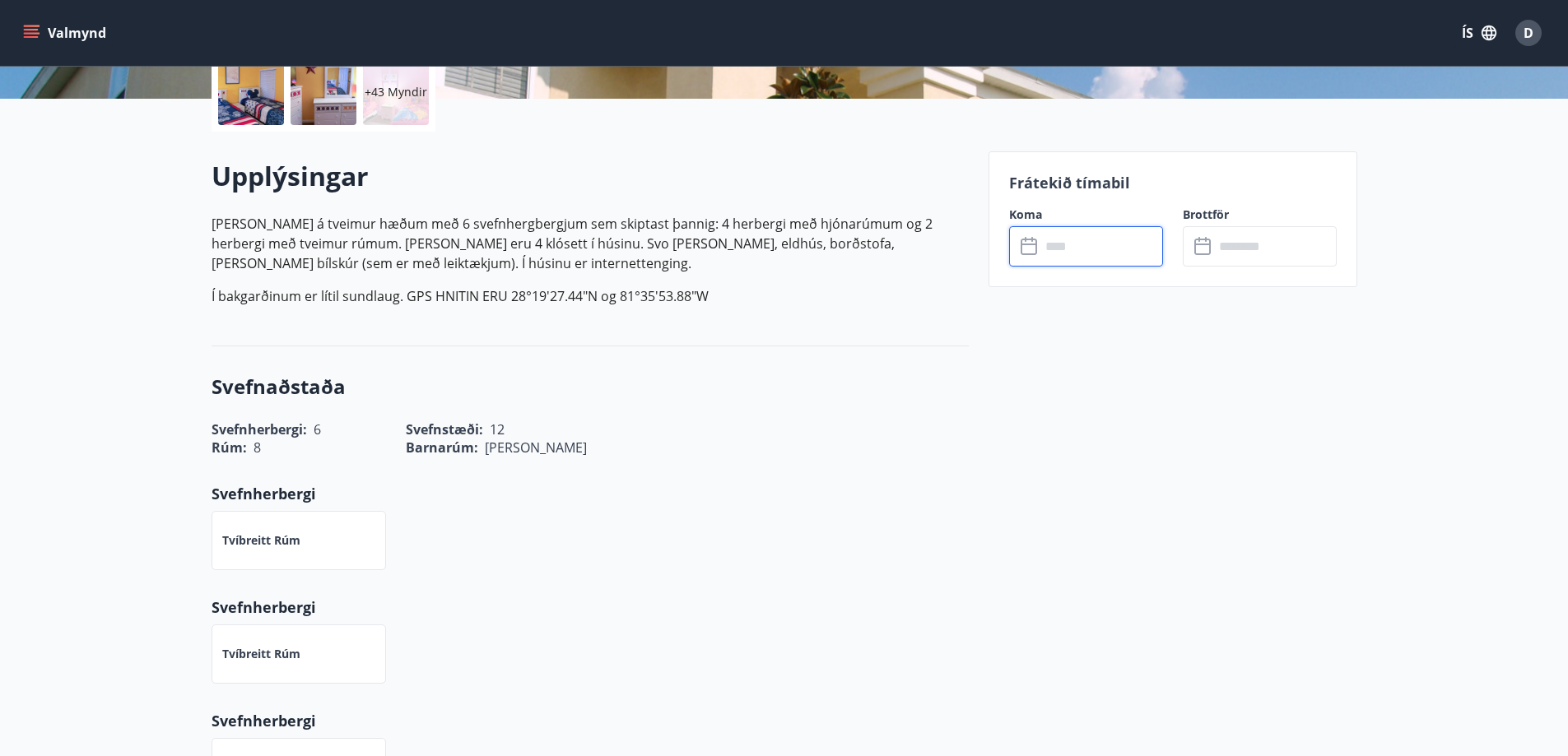
scroll to position [412, 0]
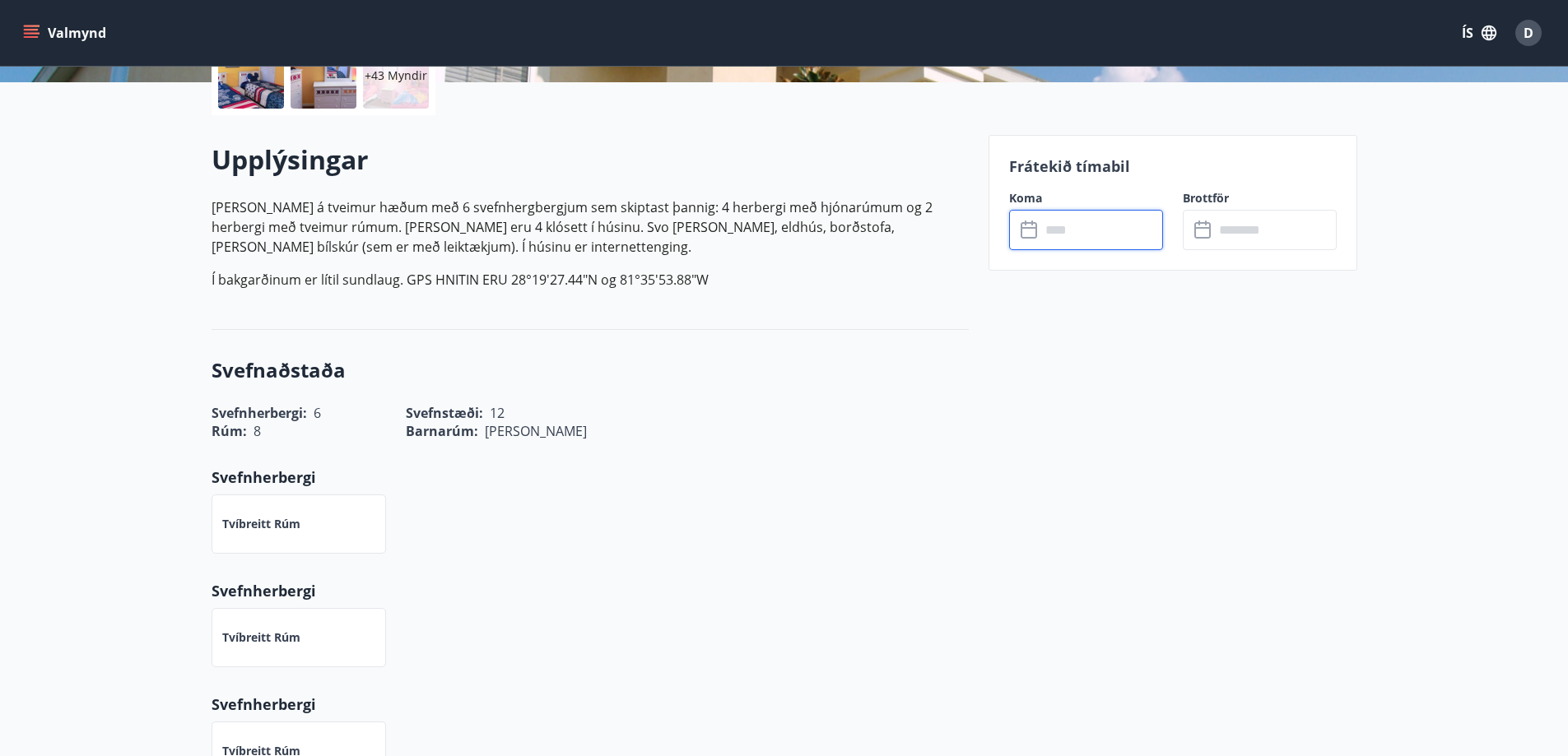
drag, startPoint x: 465, startPoint y: 335, endPoint x: 465, endPoint y: 323, distance: 12.0
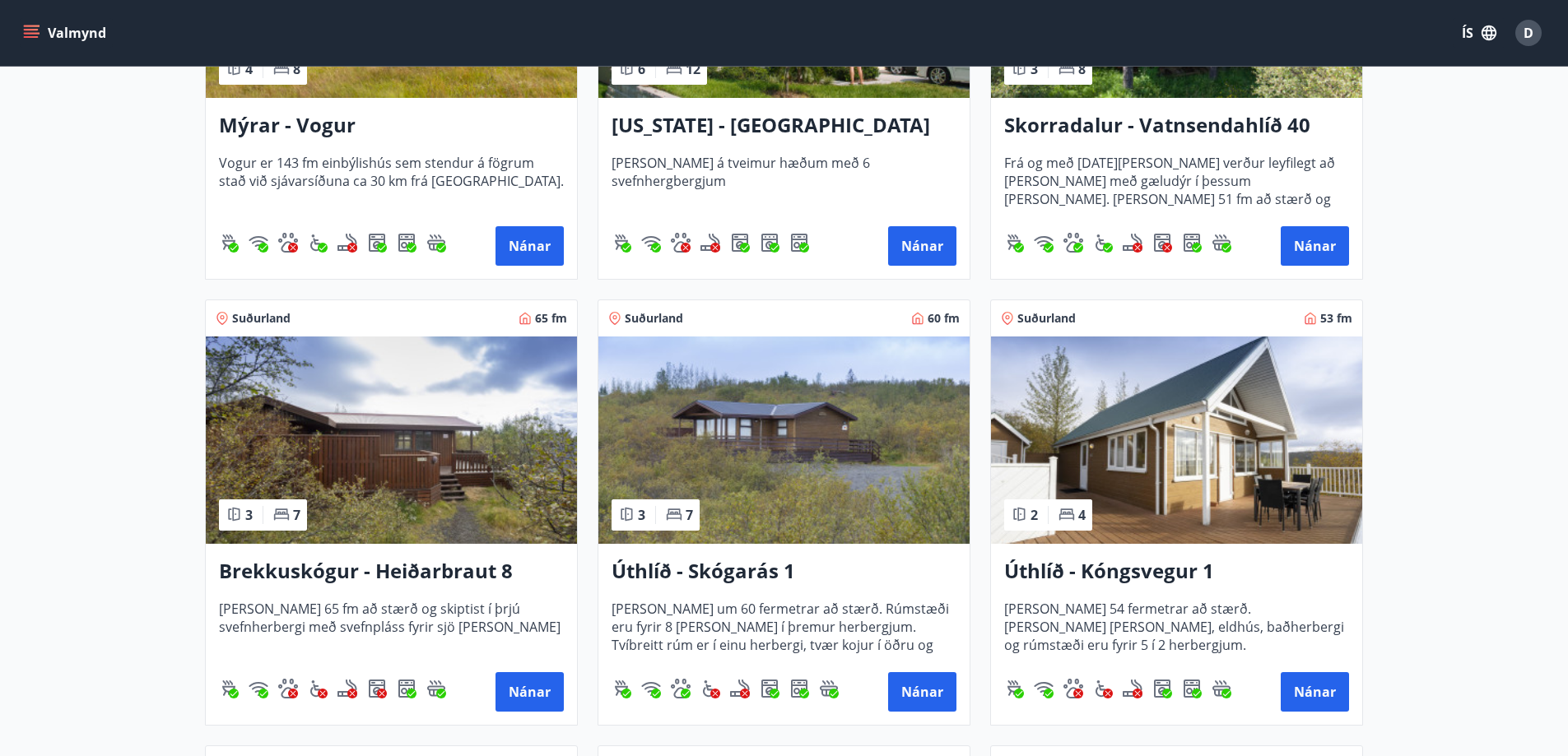
scroll to position [2386, 0]
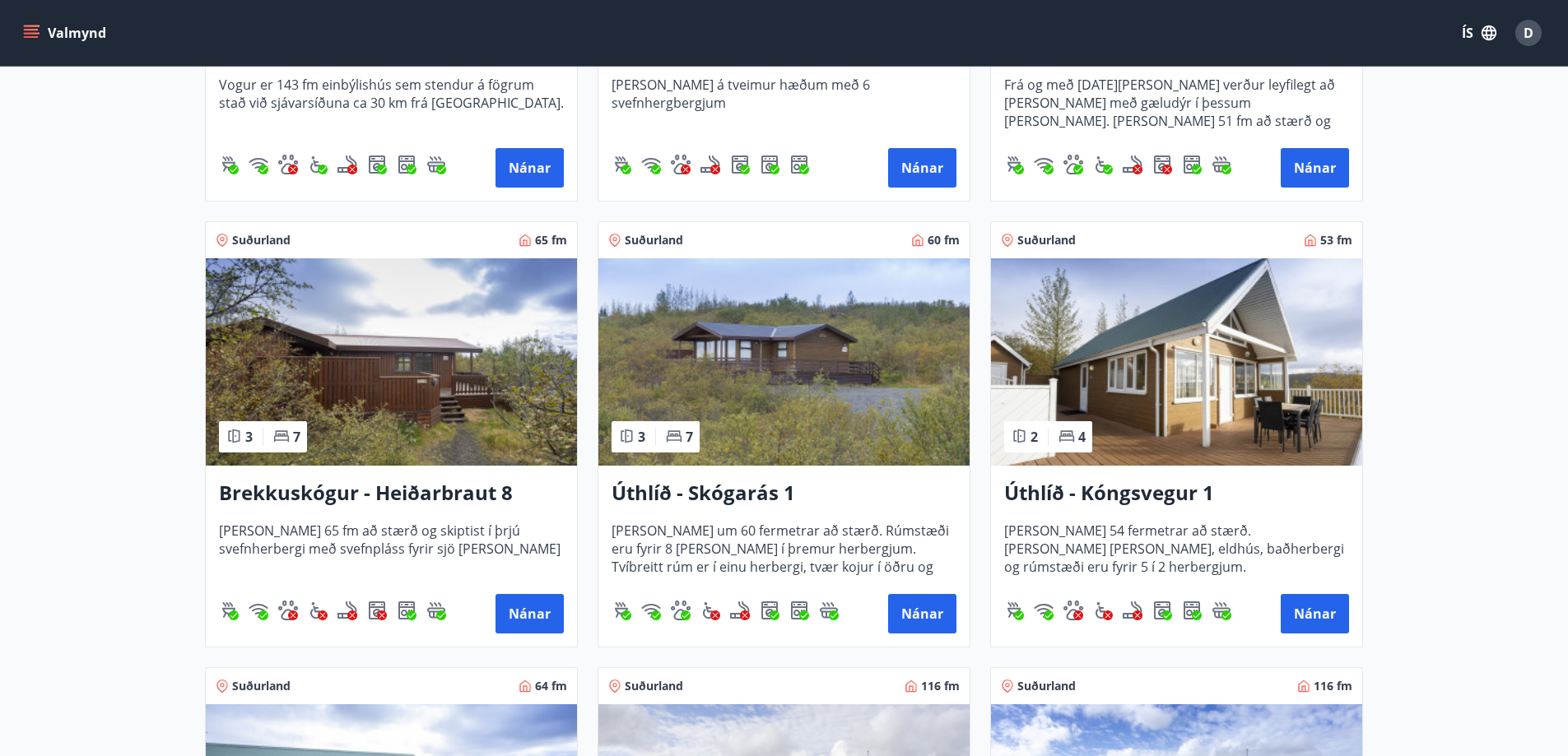
click at [538, 250] on div "Suðurland 65 fm" at bounding box center [391, 240] width 371 height 36
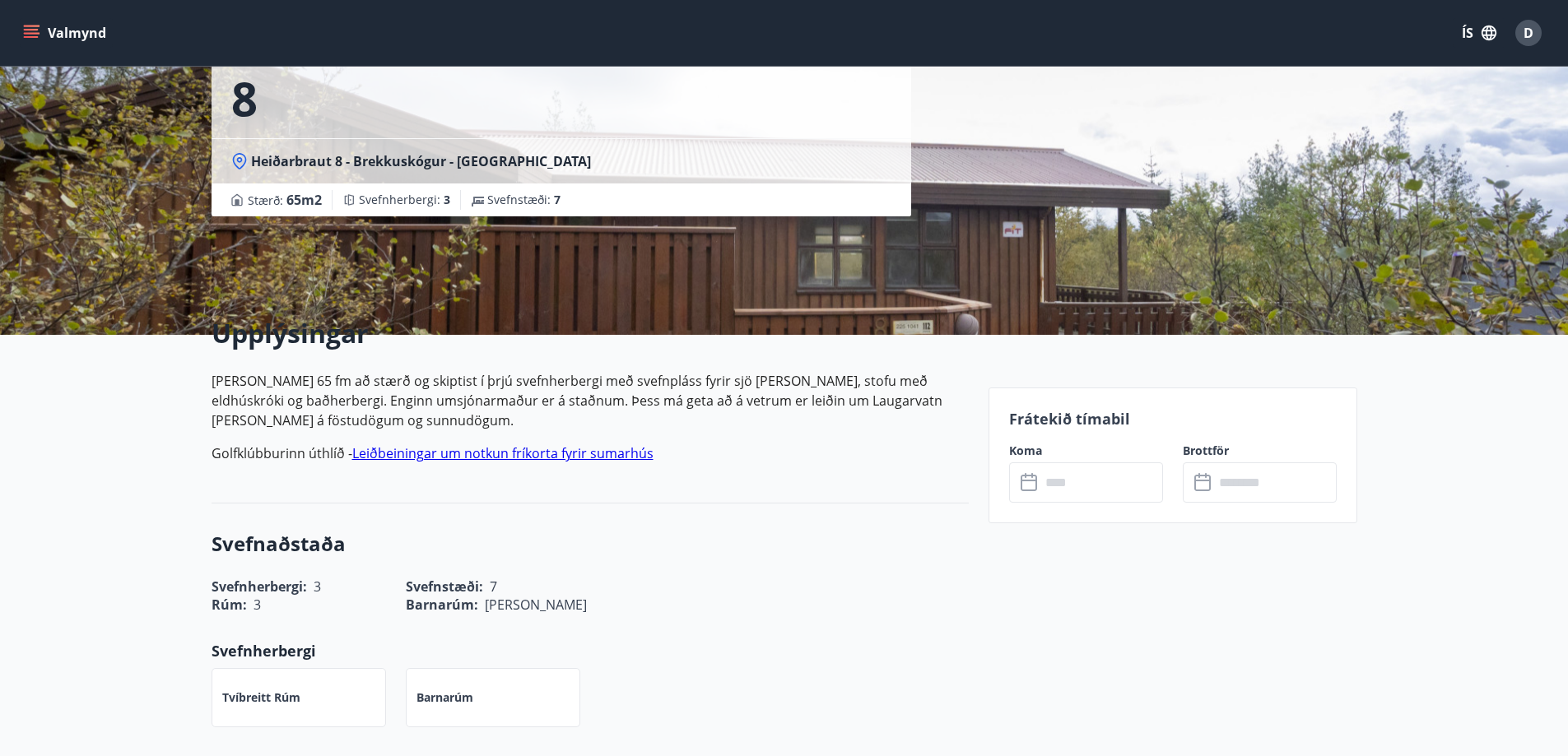
scroll to position [329, 0]
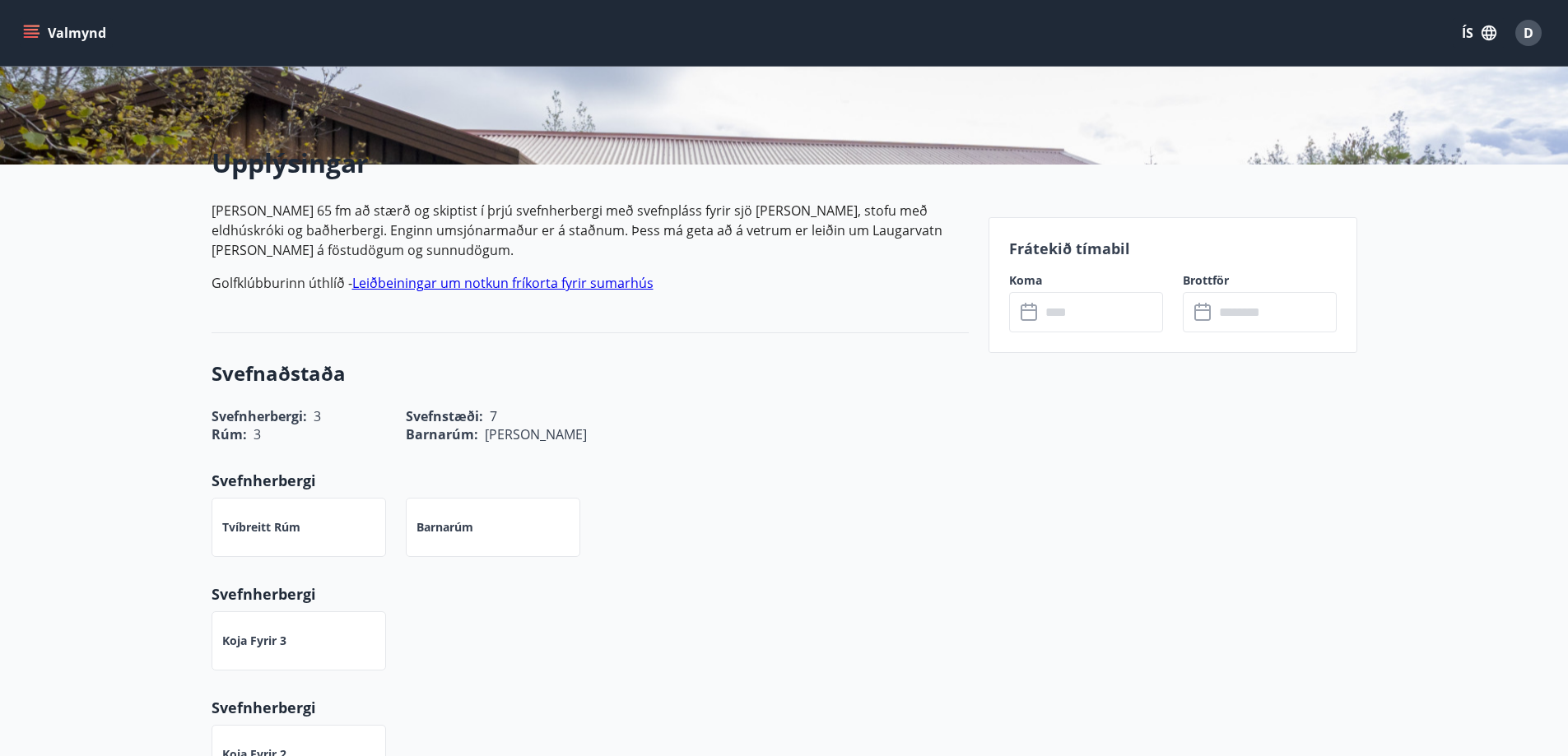
click at [1086, 327] on input "text" at bounding box center [1102, 311] width 123 height 40
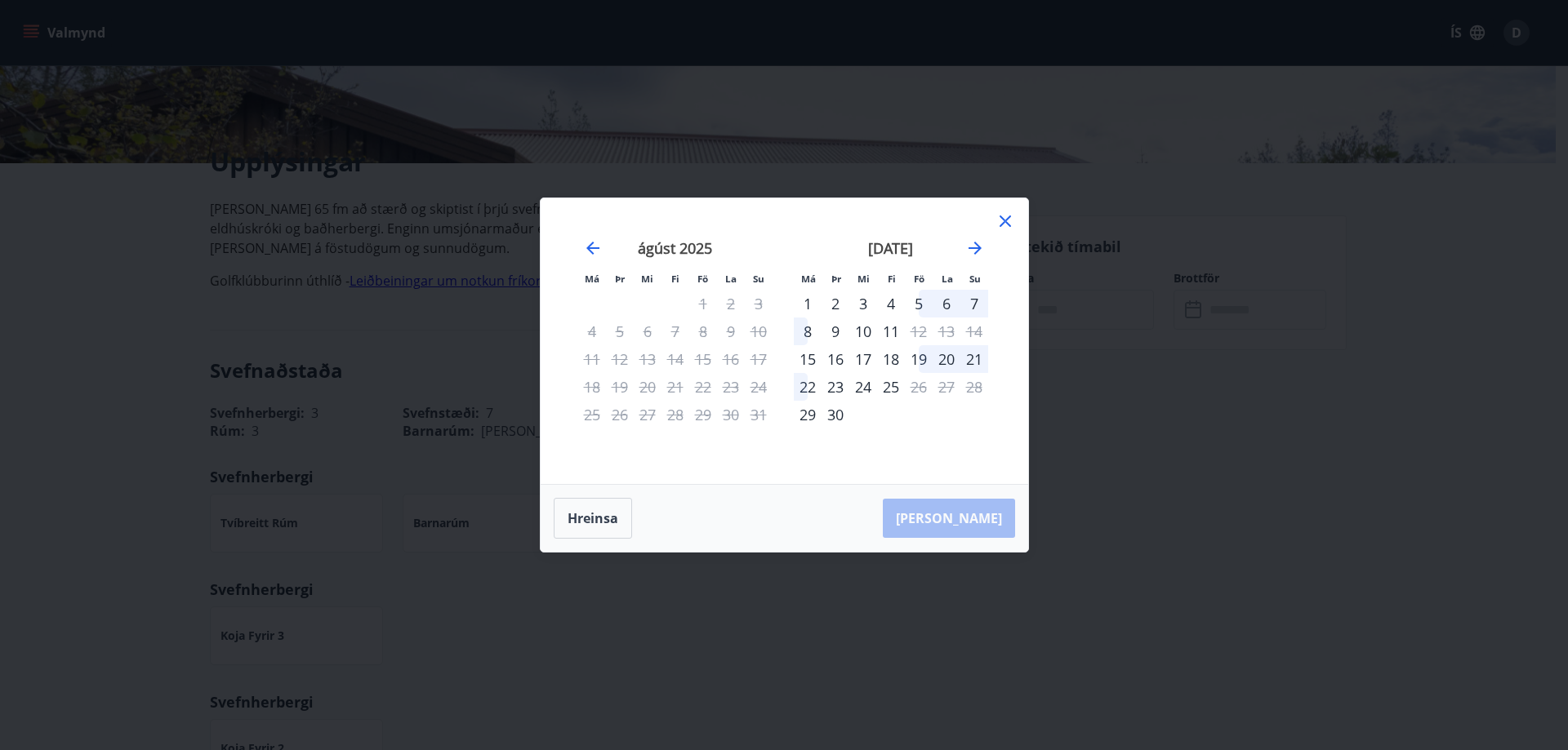
click at [920, 303] on div "5" at bounding box center [919, 303] width 28 height 28
click at [803, 341] on div "8" at bounding box center [807, 331] width 28 height 28
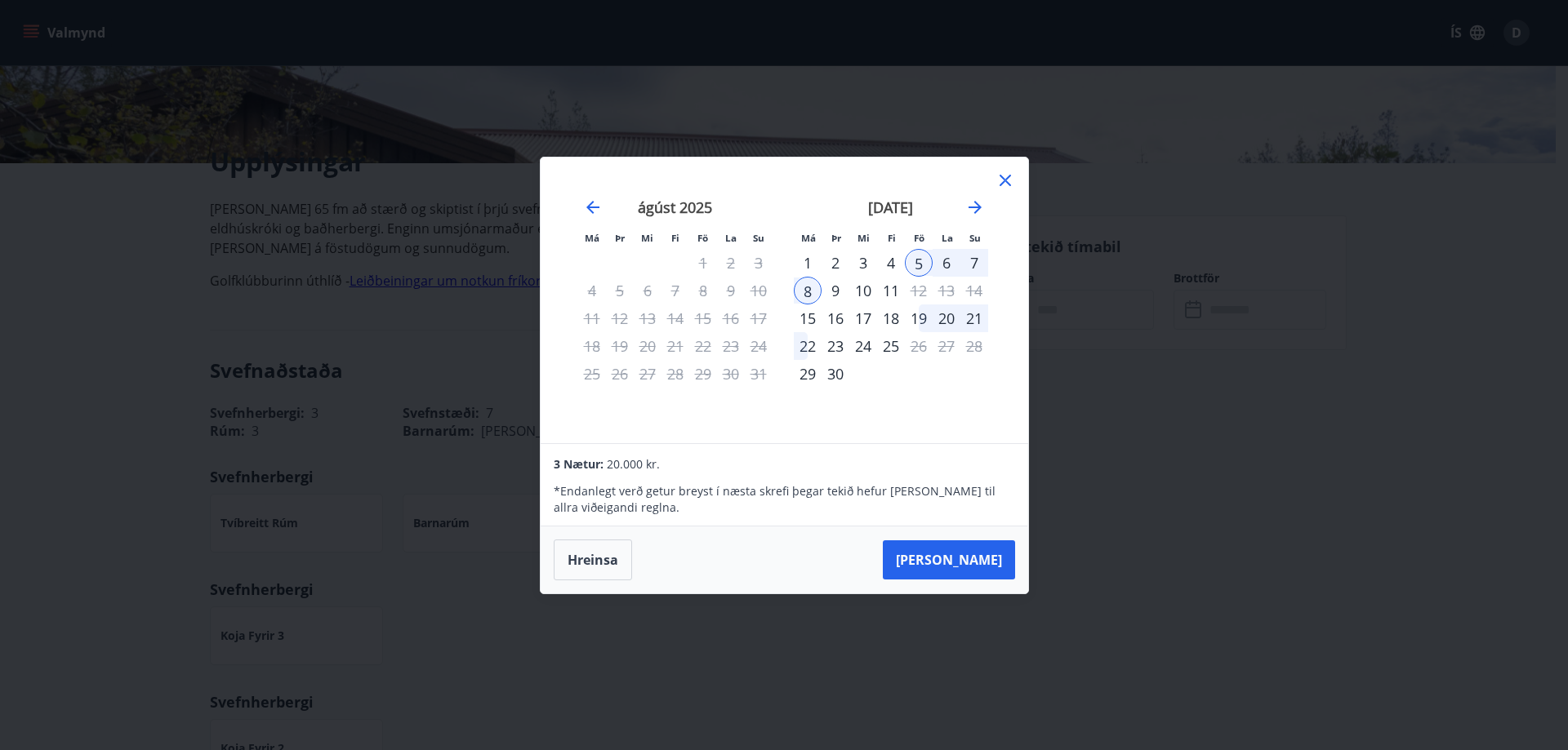
click at [1004, 184] on icon at bounding box center [1005, 180] width 19 height 19
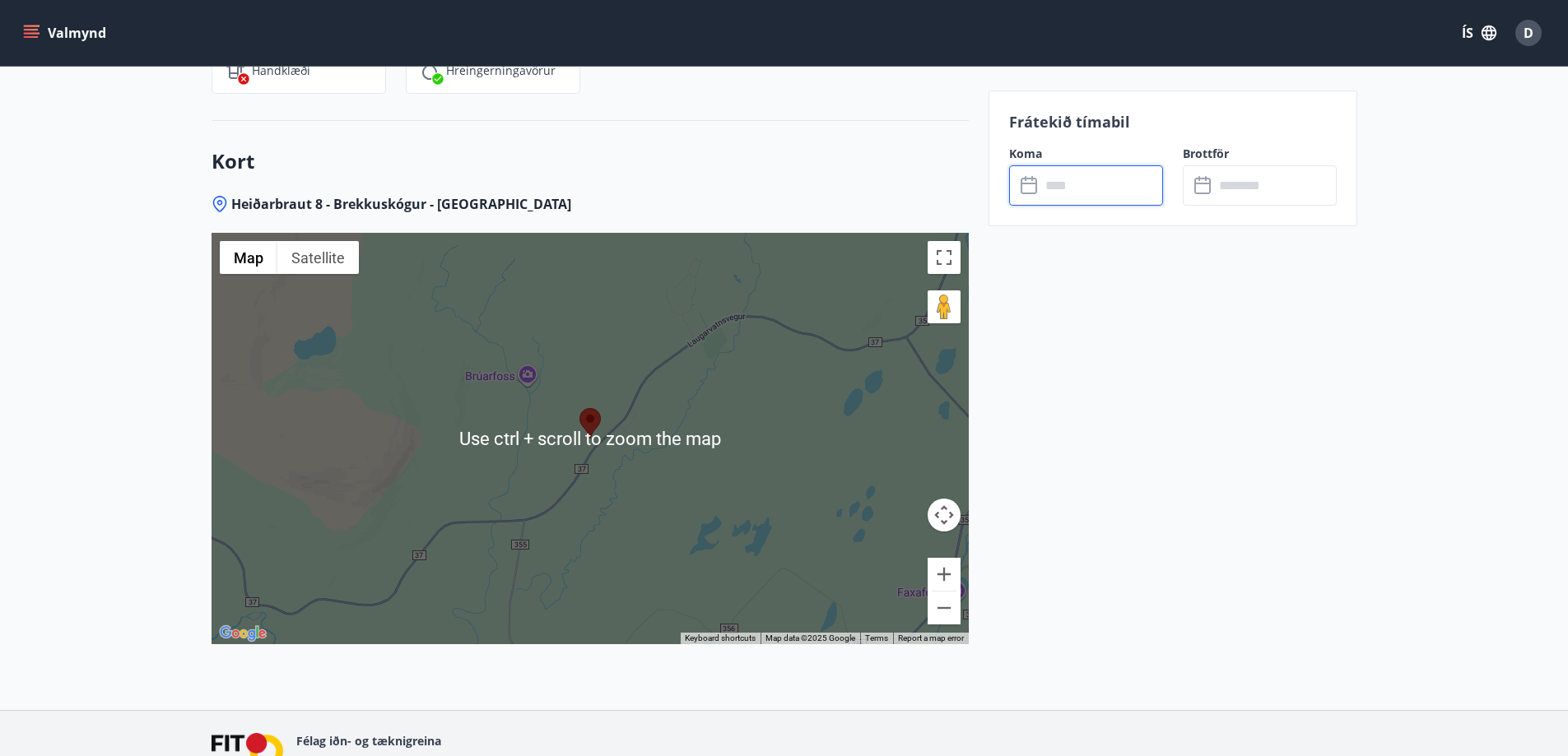
scroll to position [1974, 0]
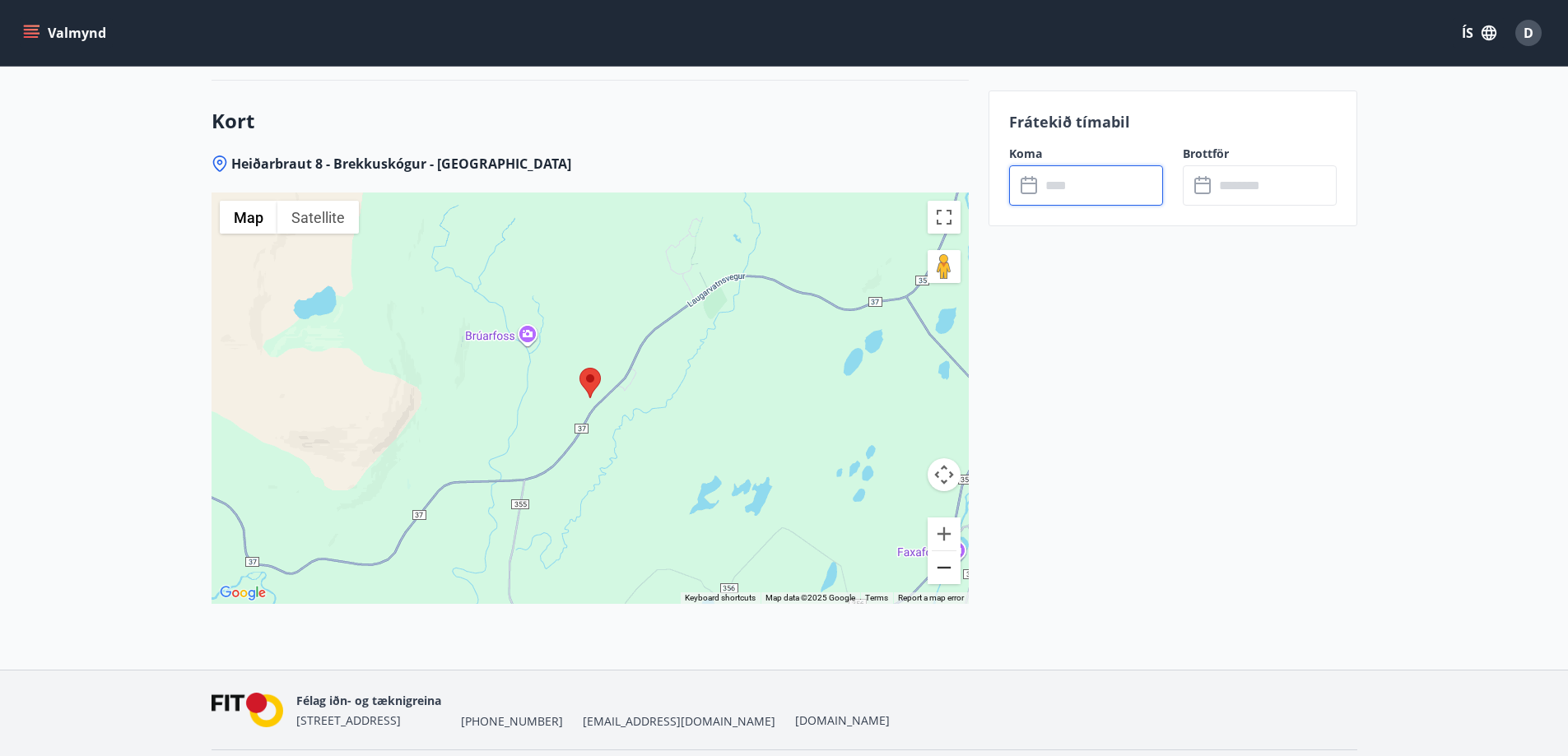
click at [932, 571] on button "Zoom out" at bounding box center [945, 568] width 33 height 33
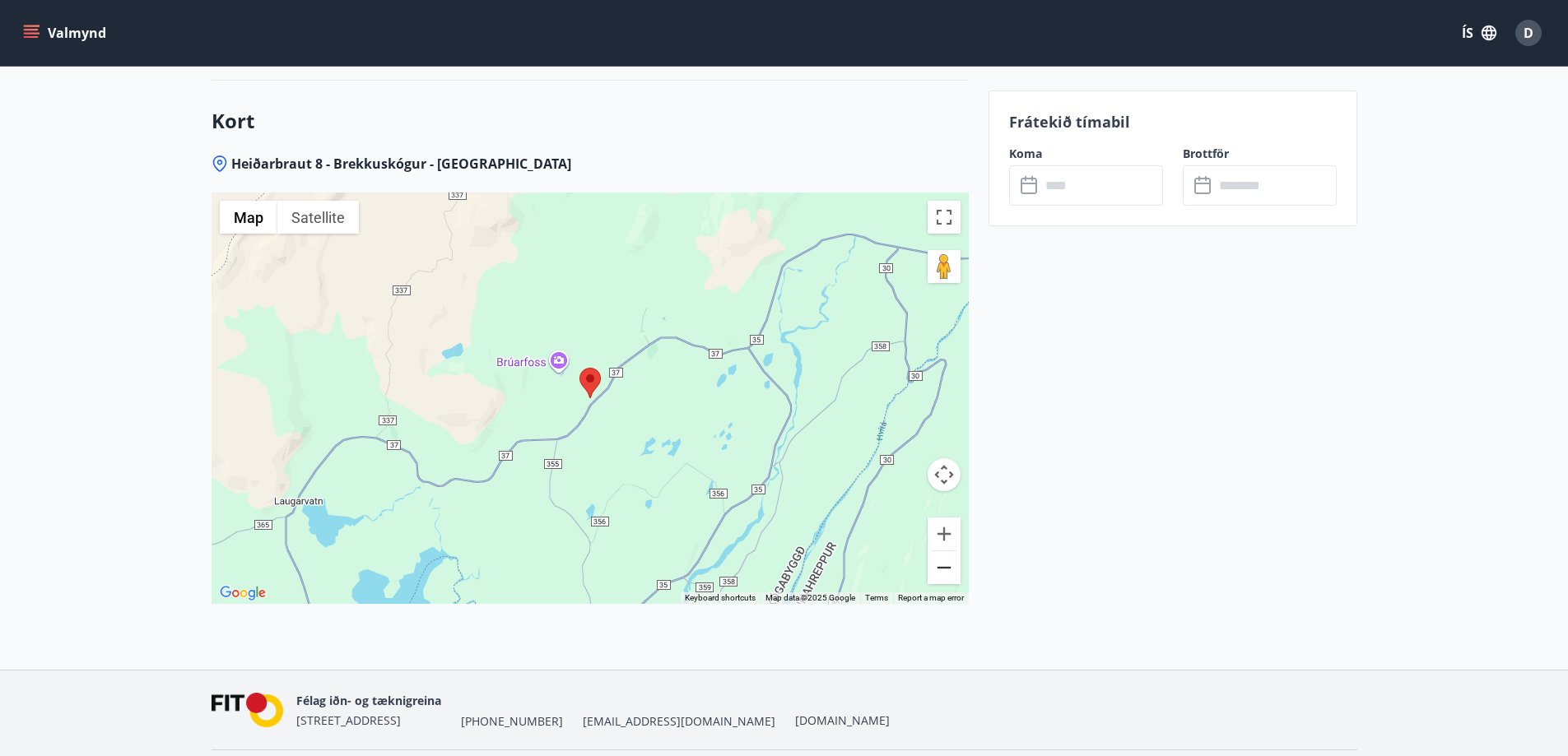
click at [932, 571] on button "Zoom out" at bounding box center [945, 568] width 33 height 33
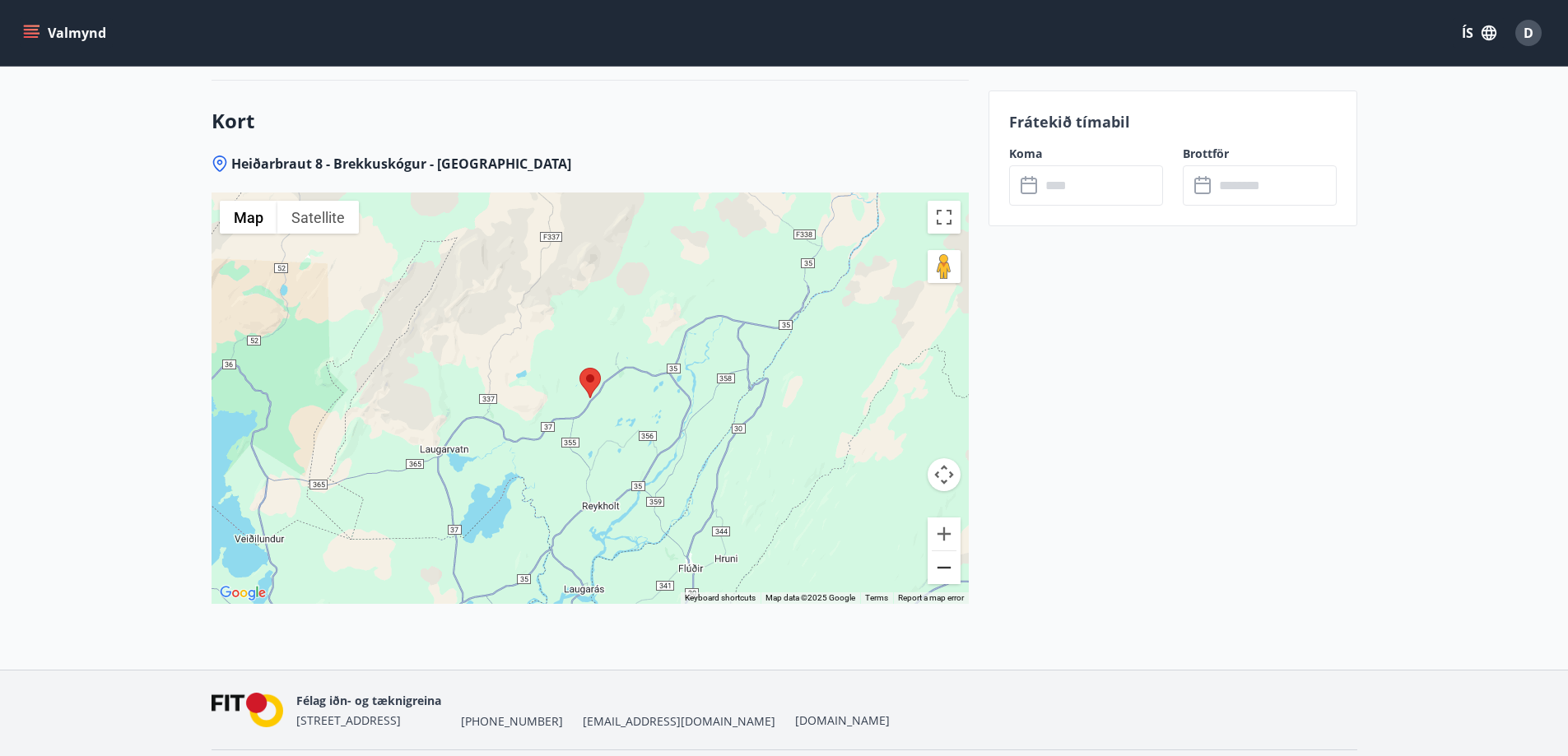
click at [932, 571] on button "Zoom out" at bounding box center [945, 568] width 33 height 33
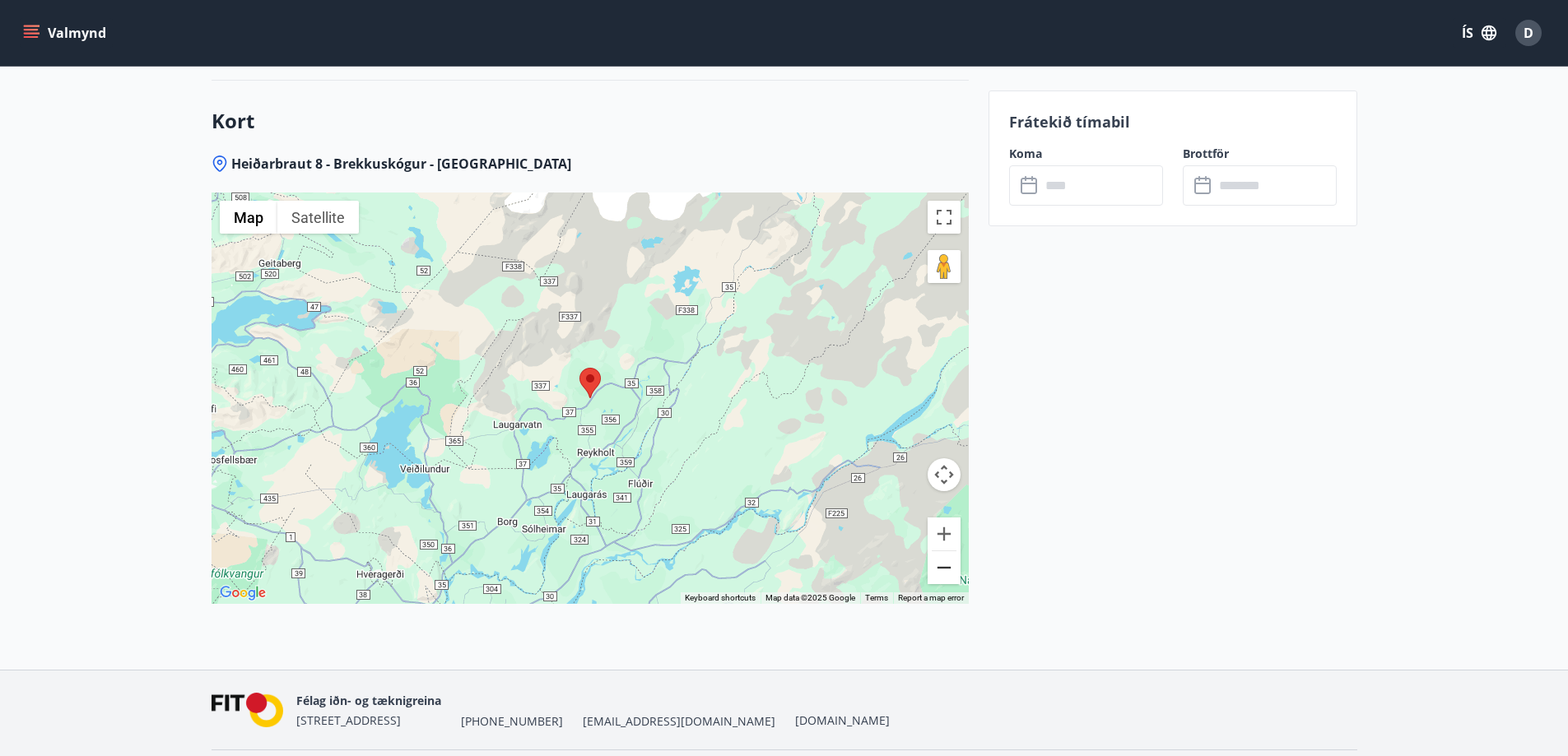
click at [932, 571] on button "Zoom out" at bounding box center [945, 568] width 33 height 33
